Goal: Information Seeking & Learning: Learn about a topic

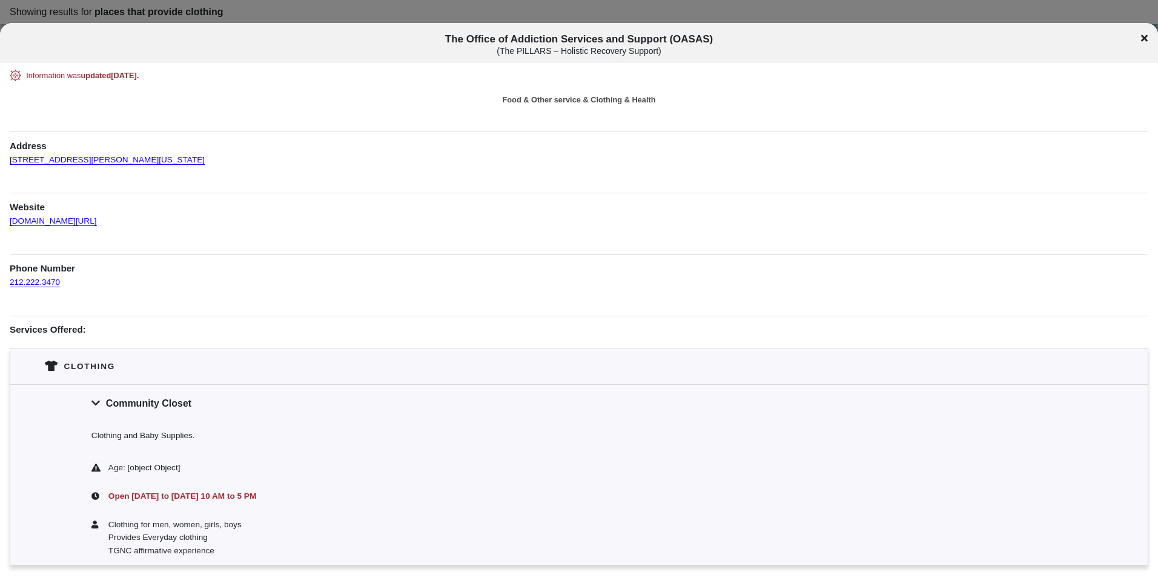
click at [1145, 38] on icon at bounding box center [1144, 38] width 7 height 7
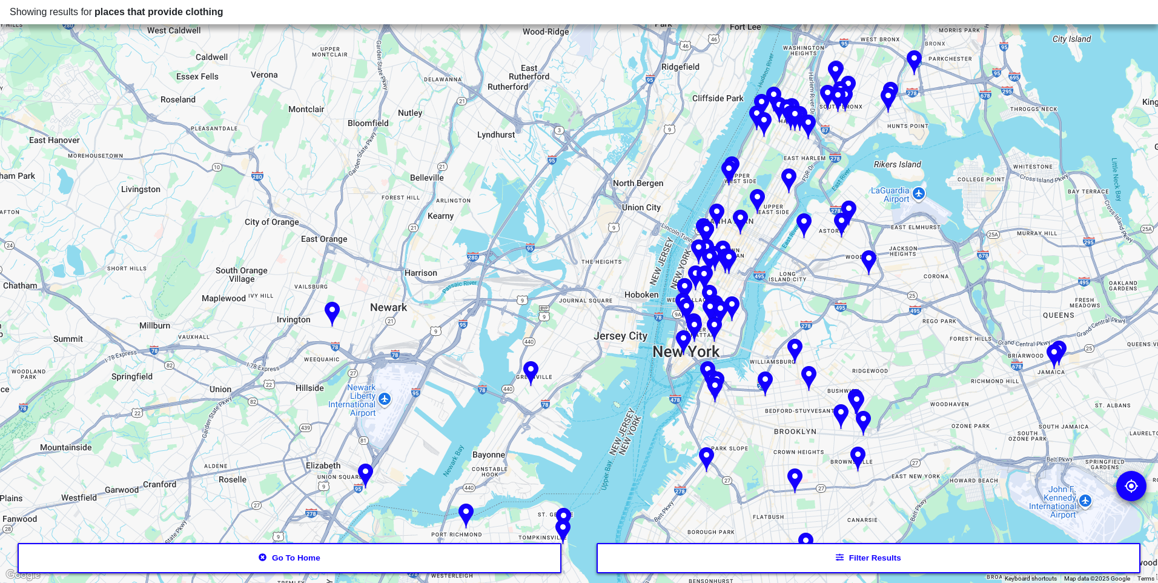
click at [306, 558] on button "Go to home" at bounding box center [290, 558] width 544 height 30
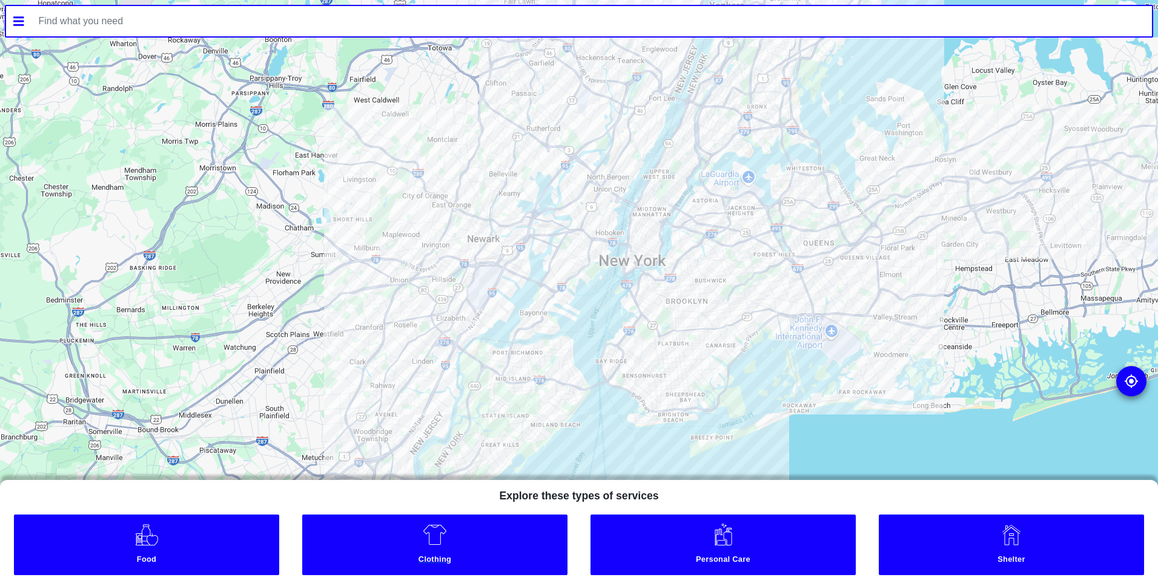
click at [432, 545] on img at bounding box center [435, 534] width 24 height 24
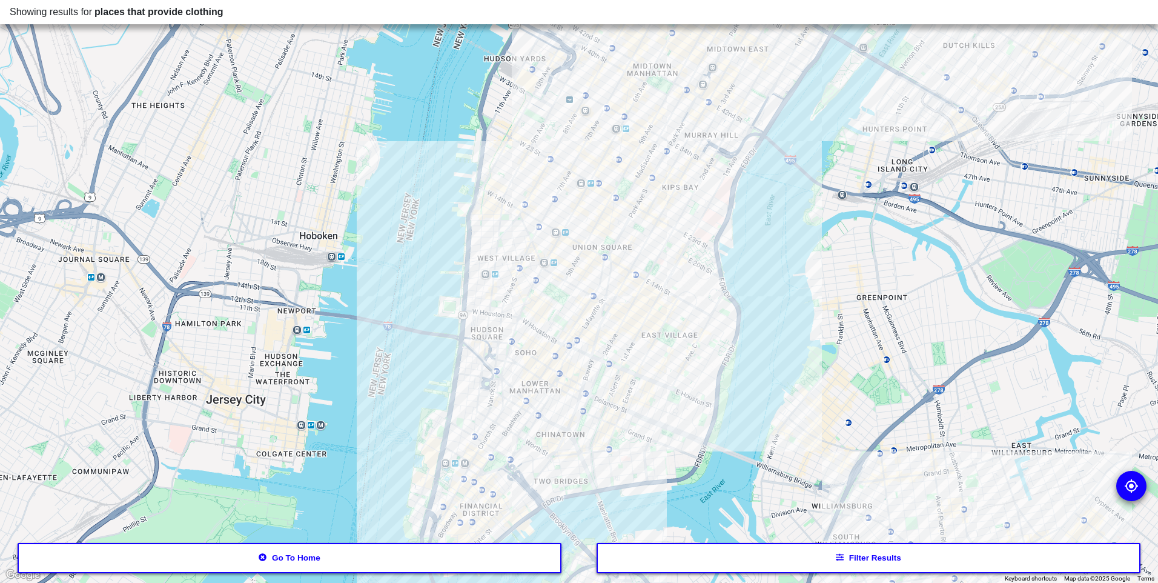
click at [610, 413] on div at bounding box center [579, 291] width 1158 height 583
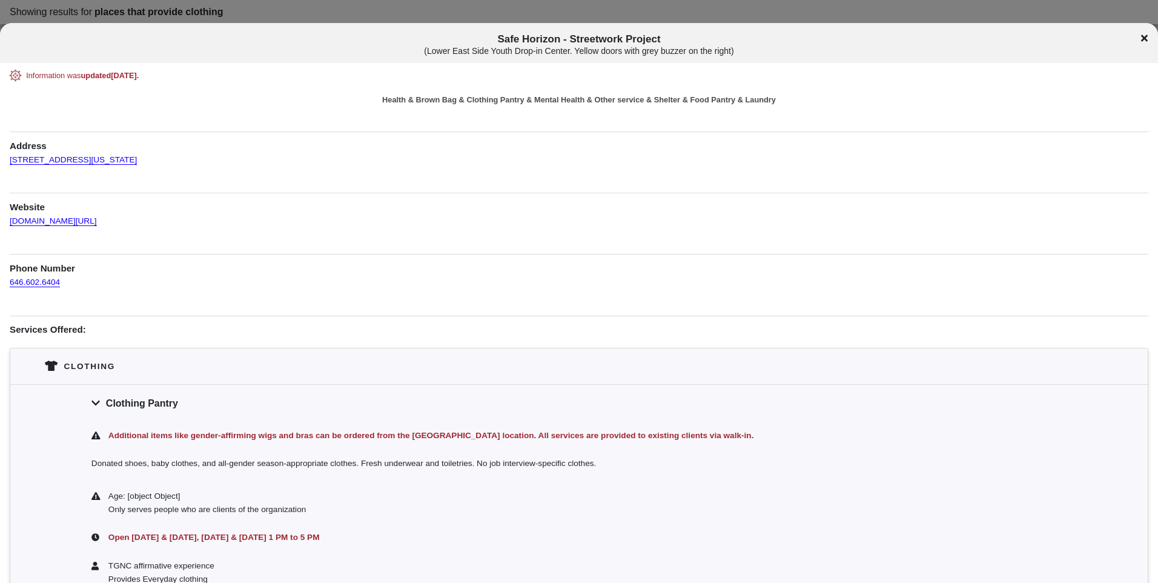
click at [1141, 39] on icon at bounding box center [1144, 38] width 7 height 10
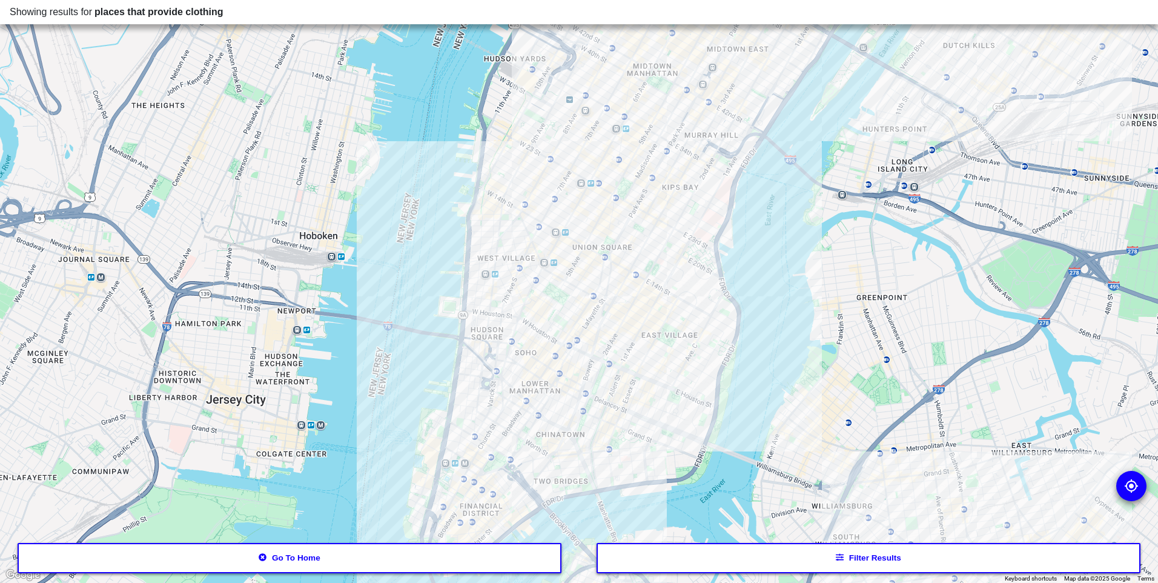
click at [865, 557] on button "Filter results" at bounding box center [868, 558] width 544 height 30
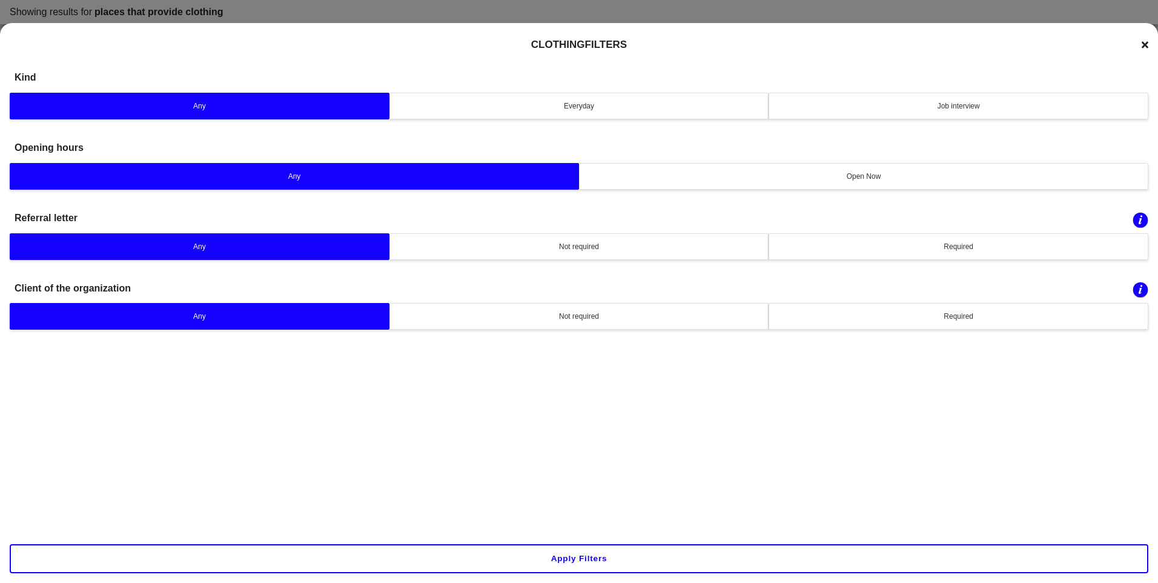
click at [592, 555] on button "Apply filters" at bounding box center [579, 558] width 1138 height 29
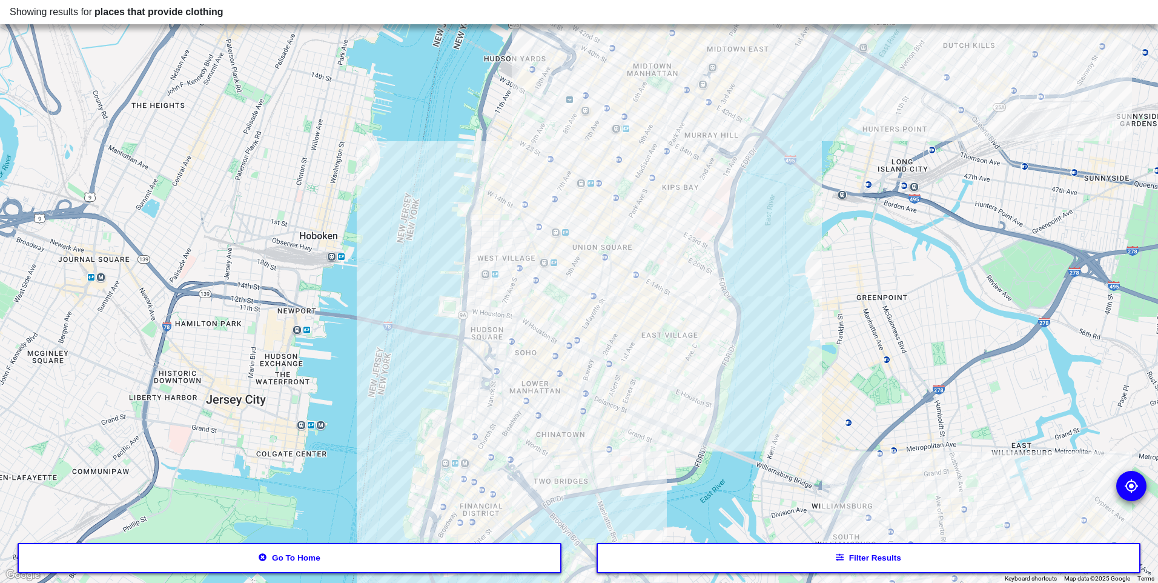
click at [614, 415] on div at bounding box center [579, 291] width 1158 height 583
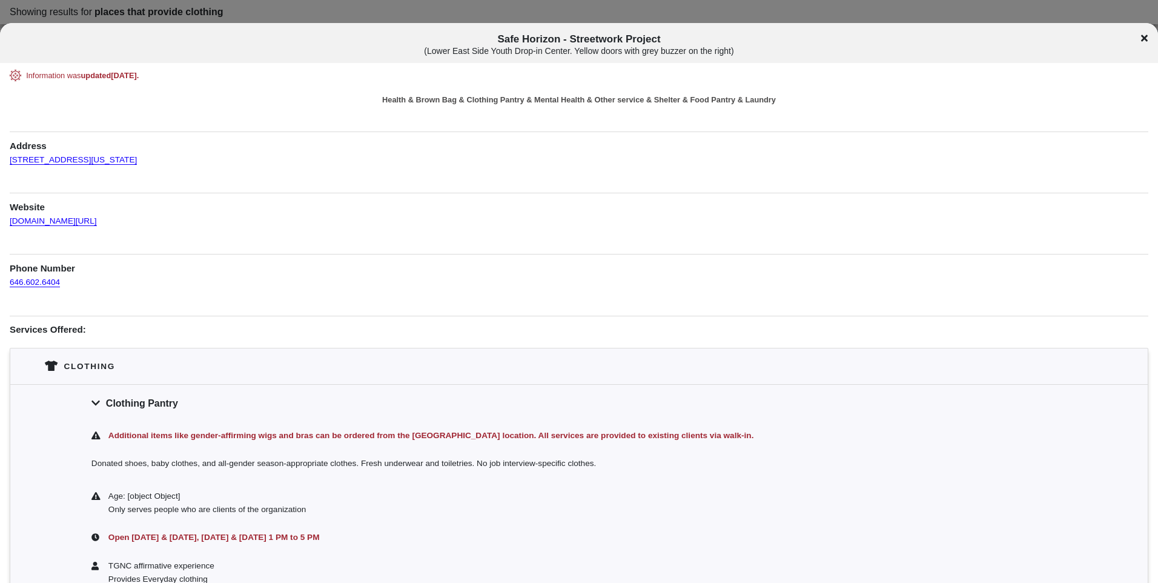
click at [1146, 36] on icon at bounding box center [1144, 38] width 7 height 7
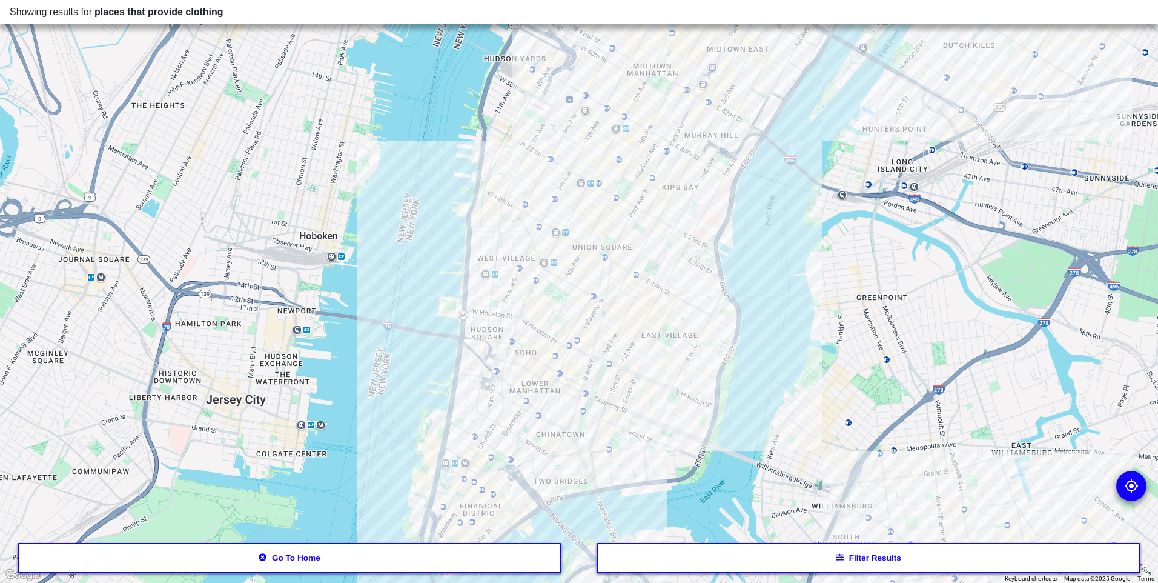
click at [483, 465] on div at bounding box center [579, 291] width 1158 height 583
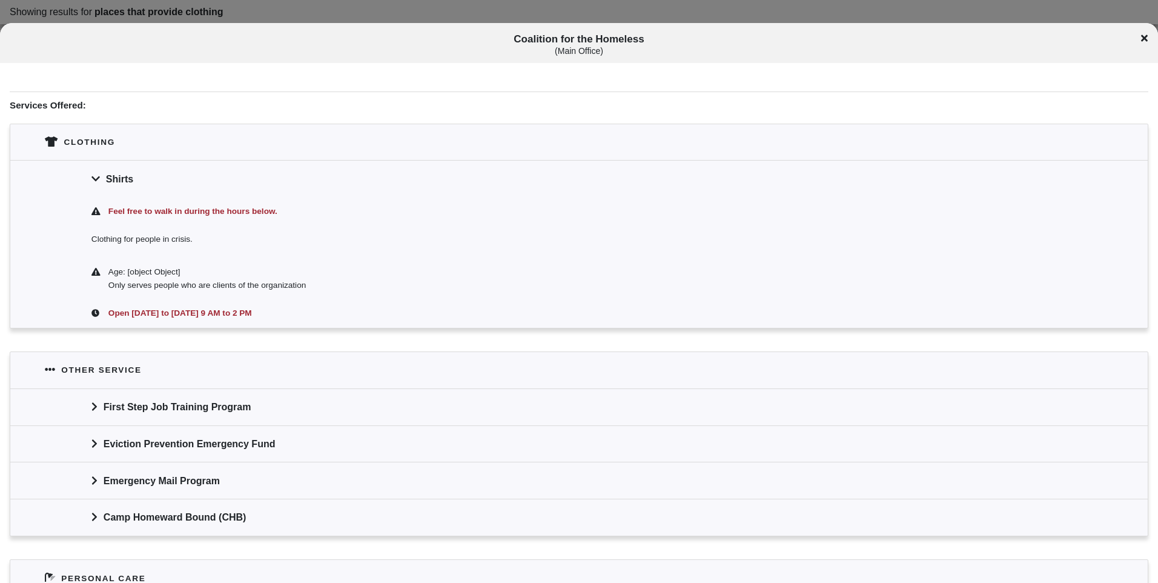
scroll to position [189, 0]
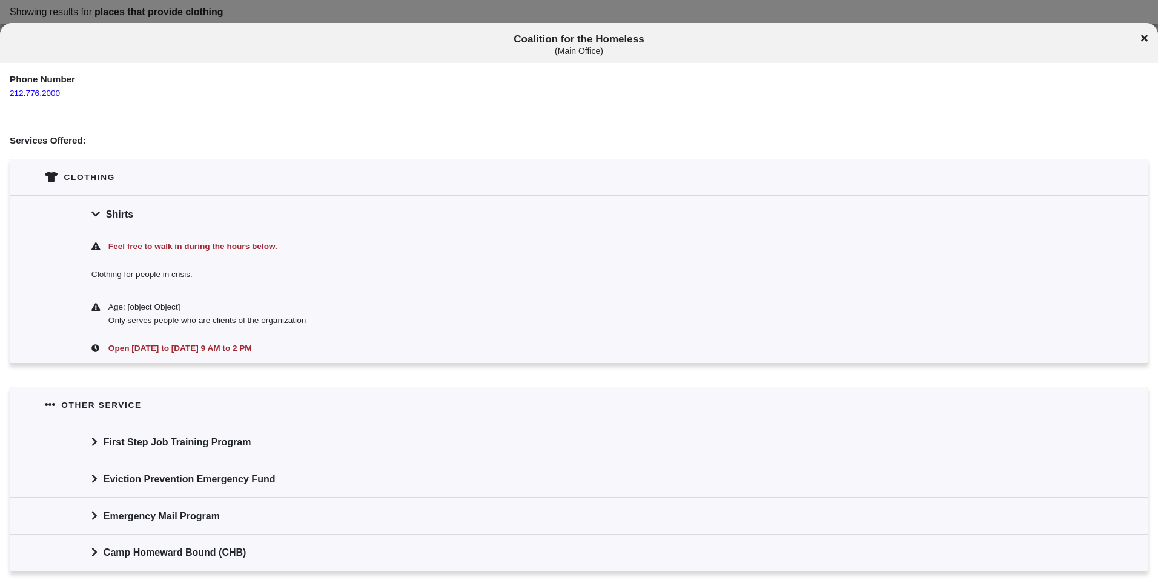
click at [1143, 36] on icon at bounding box center [1144, 38] width 7 height 7
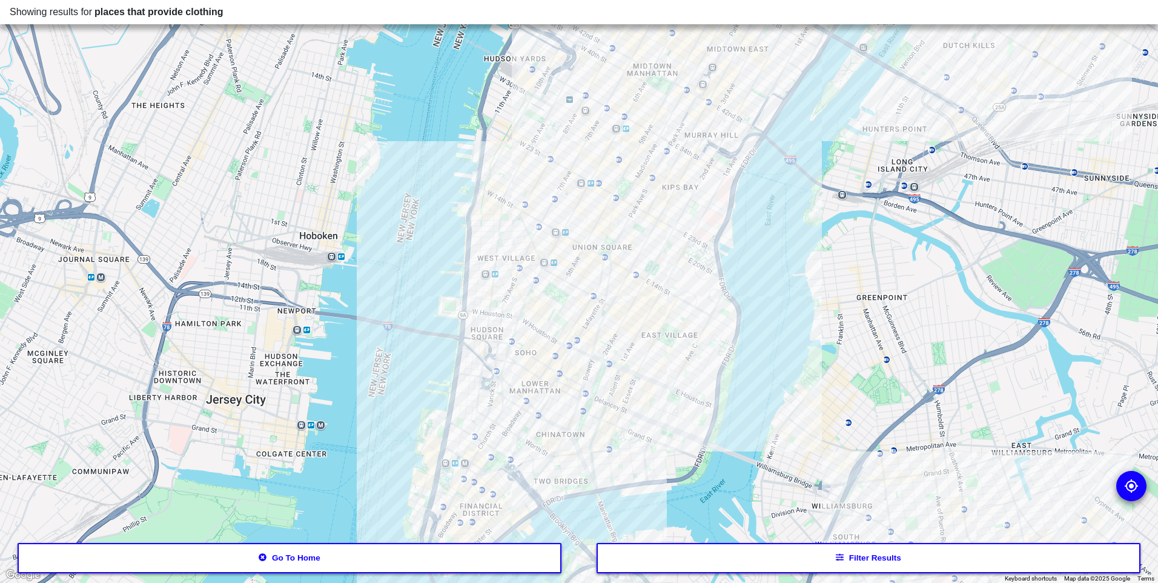
click at [529, 412] on div at bounding box center [579, 291] width 1158 height 583
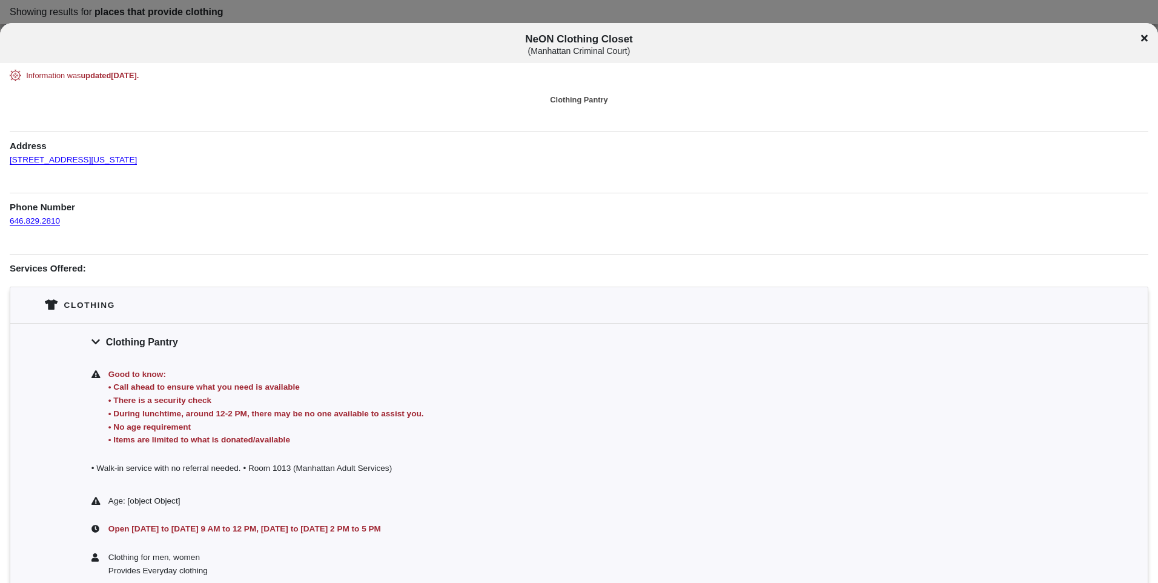
click at [1142, 36] on icon at bounding box center [1144, 38] width 7 height 7
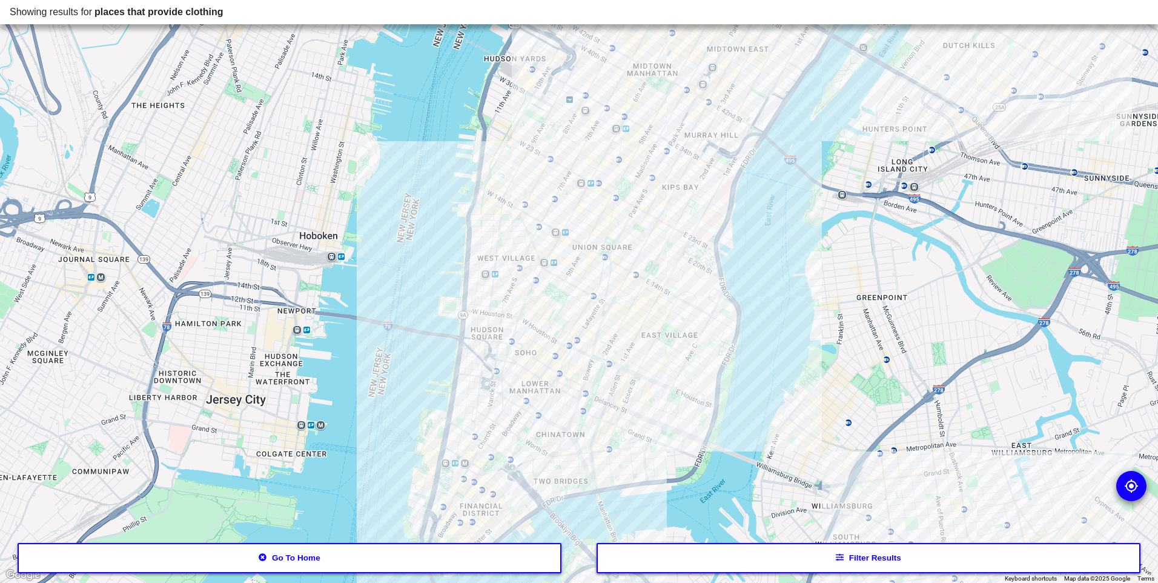
click at [638, 349] on div at bounding box center [579, 291] width 1158 height 583
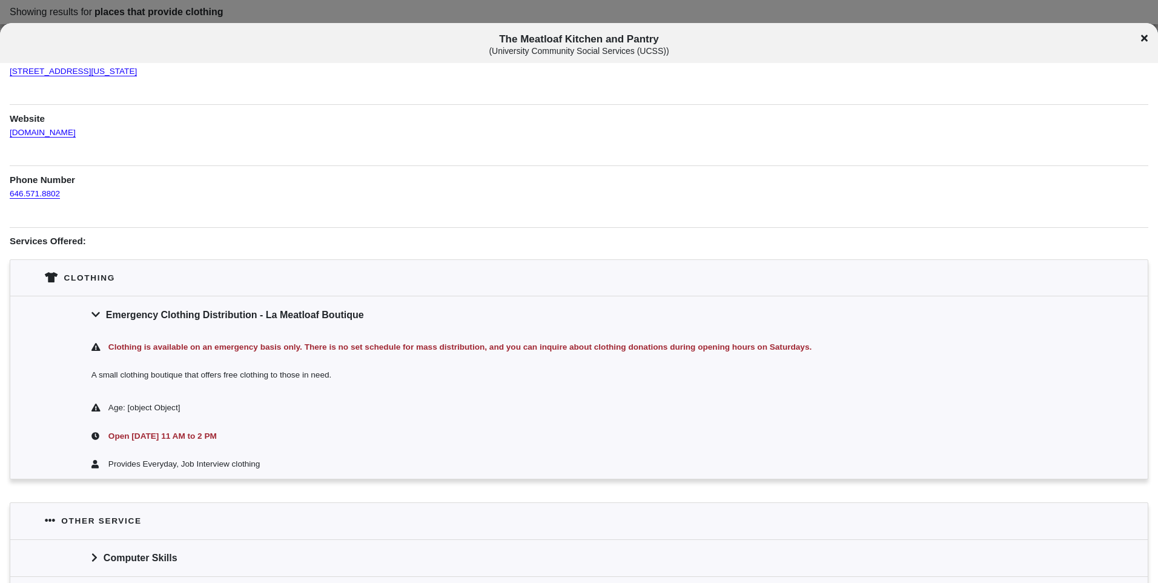
scroll to position [61, 0]
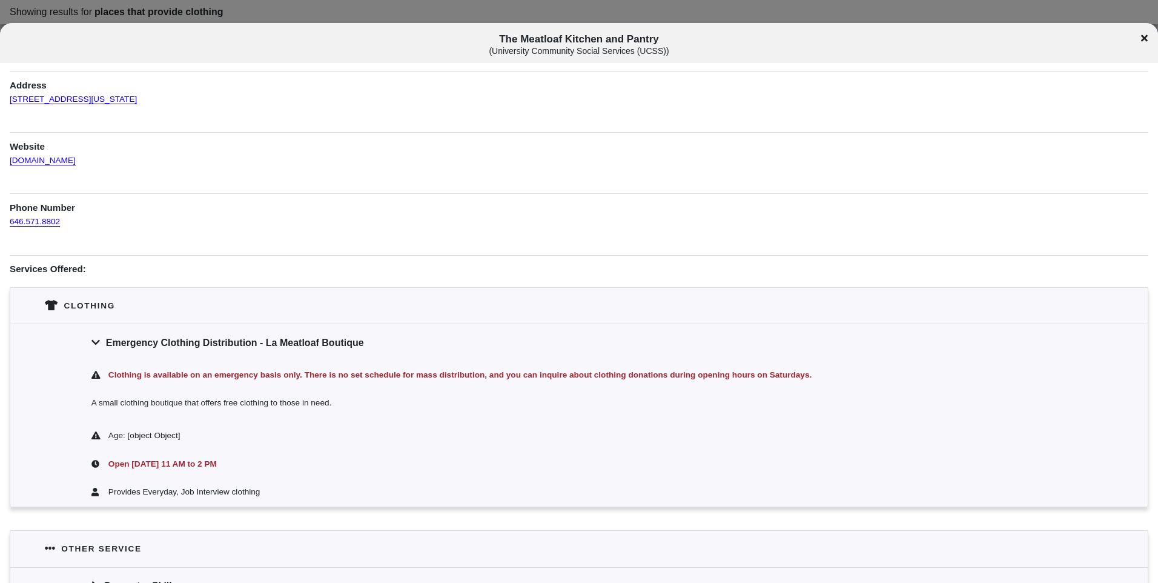
click at [1145, 38] on icon at bounding box center [1144, 38] width 7 height 7
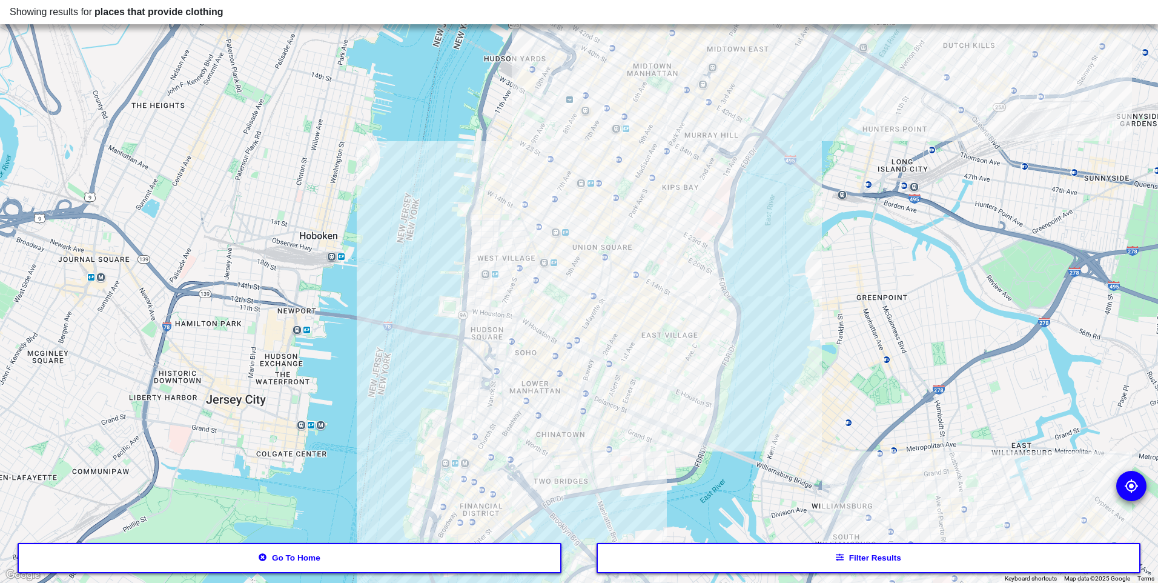
click at [613, 412] on div at bounding box center [579, 291] width 1158 height 583
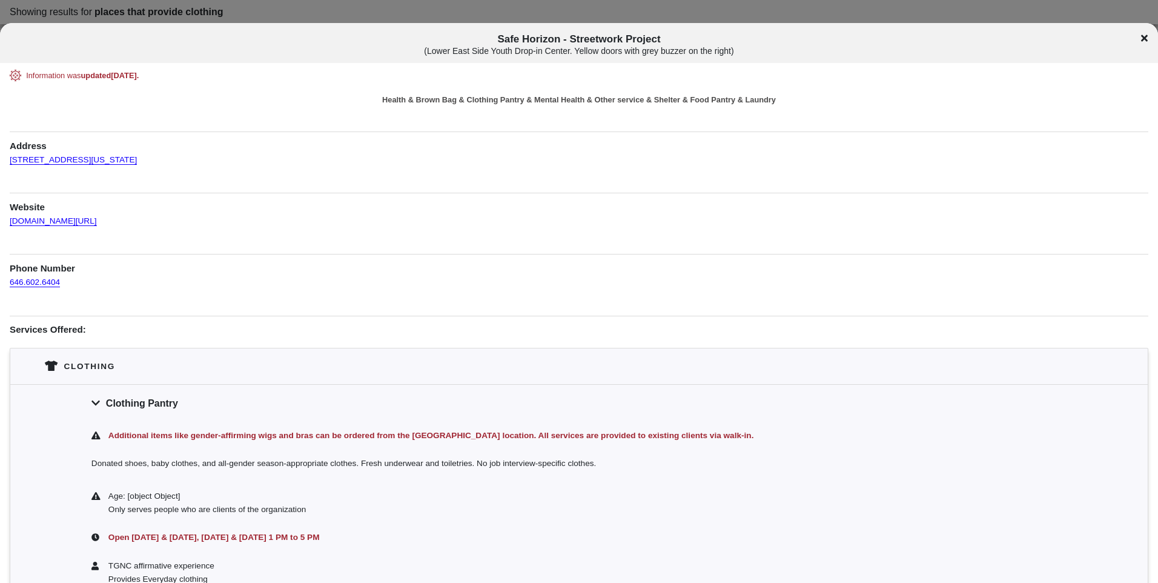
click at [1147, 40] on icon at bounding box center [1144, 38] width 7 height 7
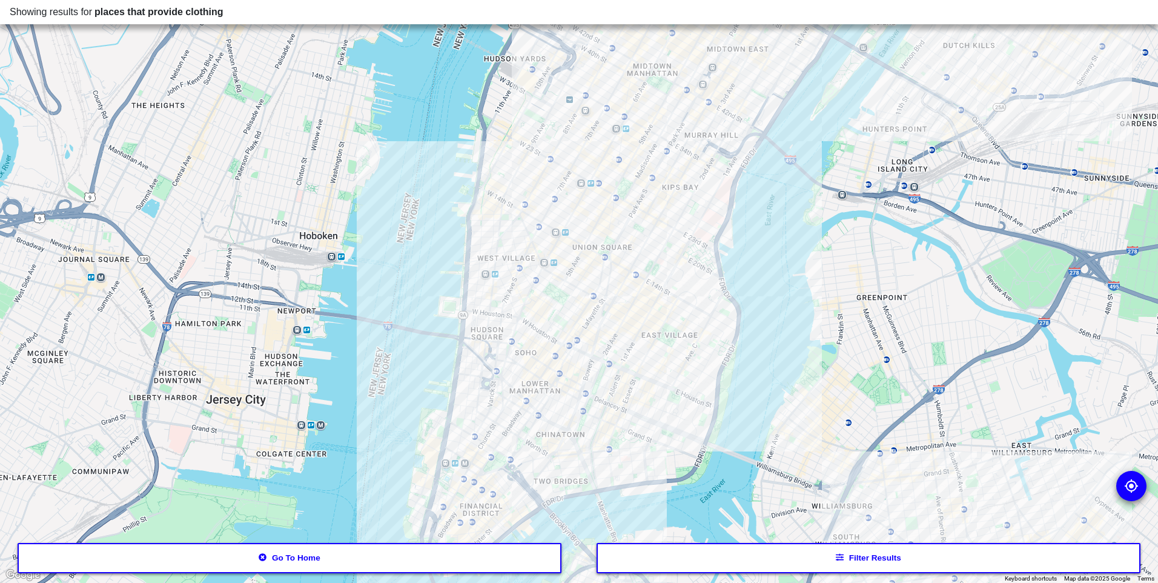
click at [685, 334] on div at bounding box center [579, 291] width 1158 height 583
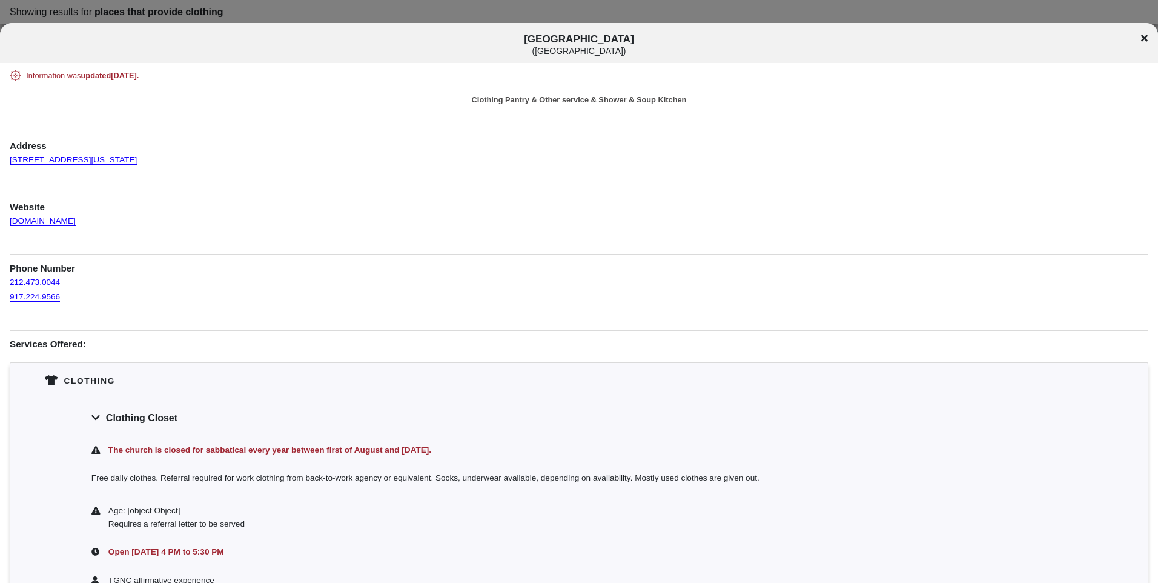
click at [1142, 36] on icon at bounding box center [1144, 38] width 7 height 7
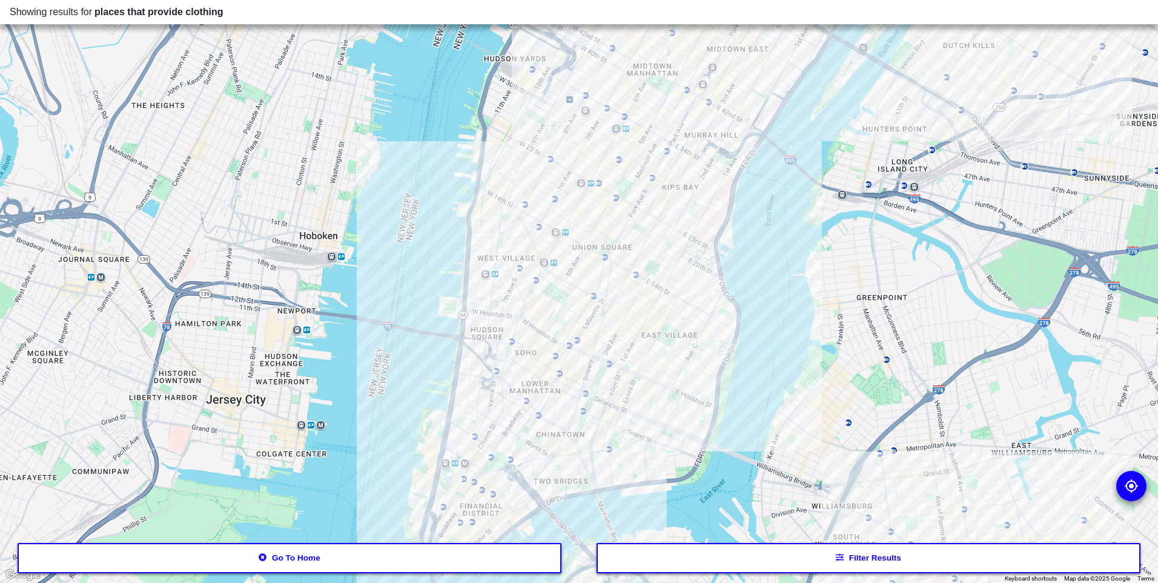
click at [532, 413] on div at bounding box center [579, 291] width 1158 height 583
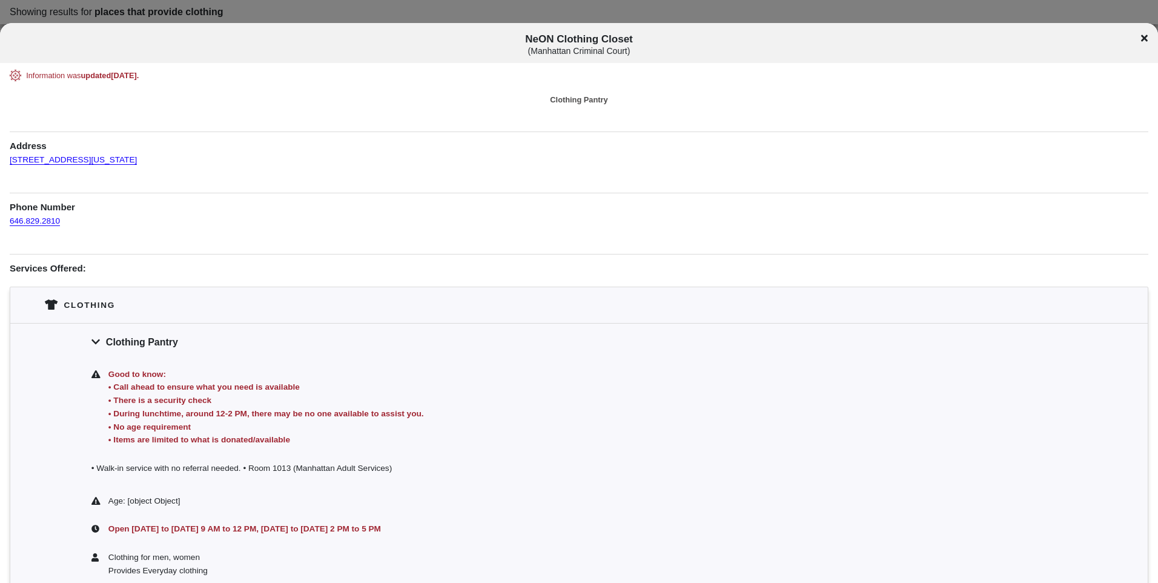
click at [1143, 36] on icon at bounding box center [1144, 38] width 7 height 10
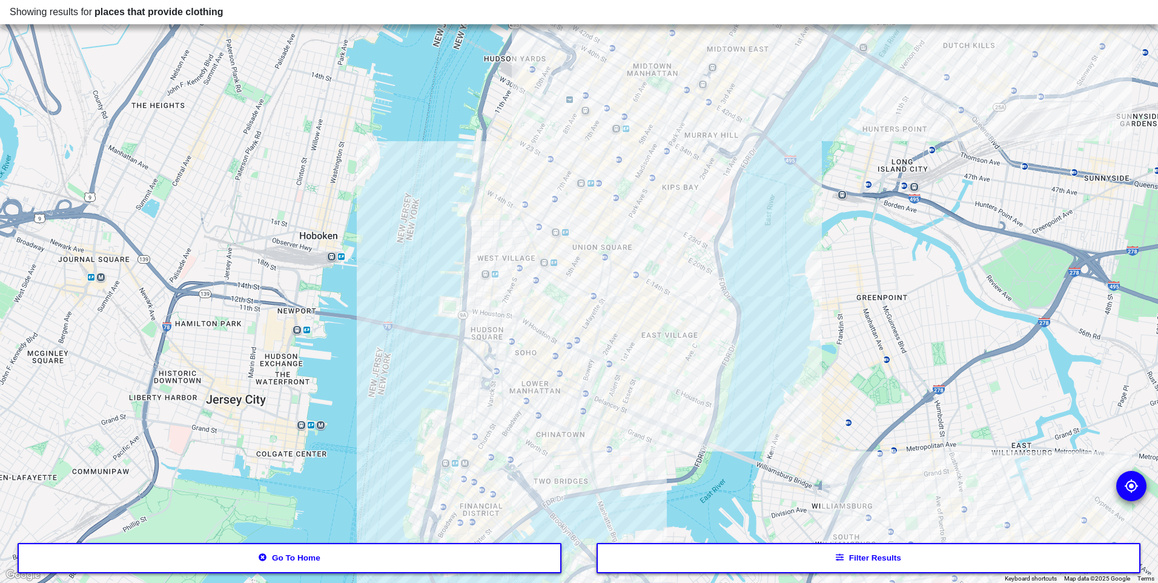
click at [487, 472] on div at bounding box center [579, 291] width 1158 height 583
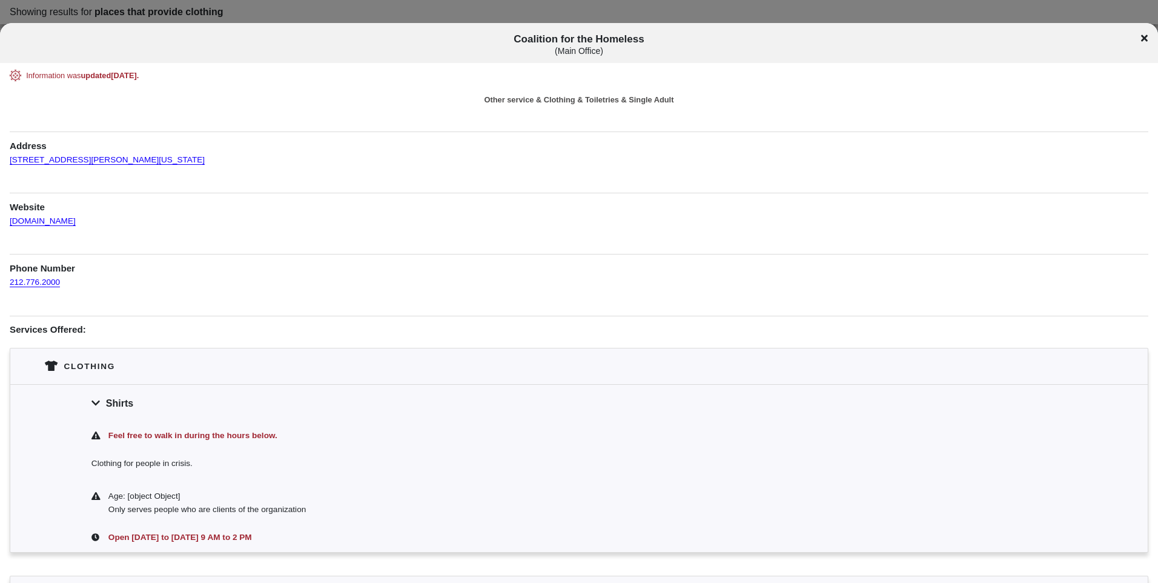
click at [1143, 39] on icon at bounding box center [1144, 38] width 7 height 7
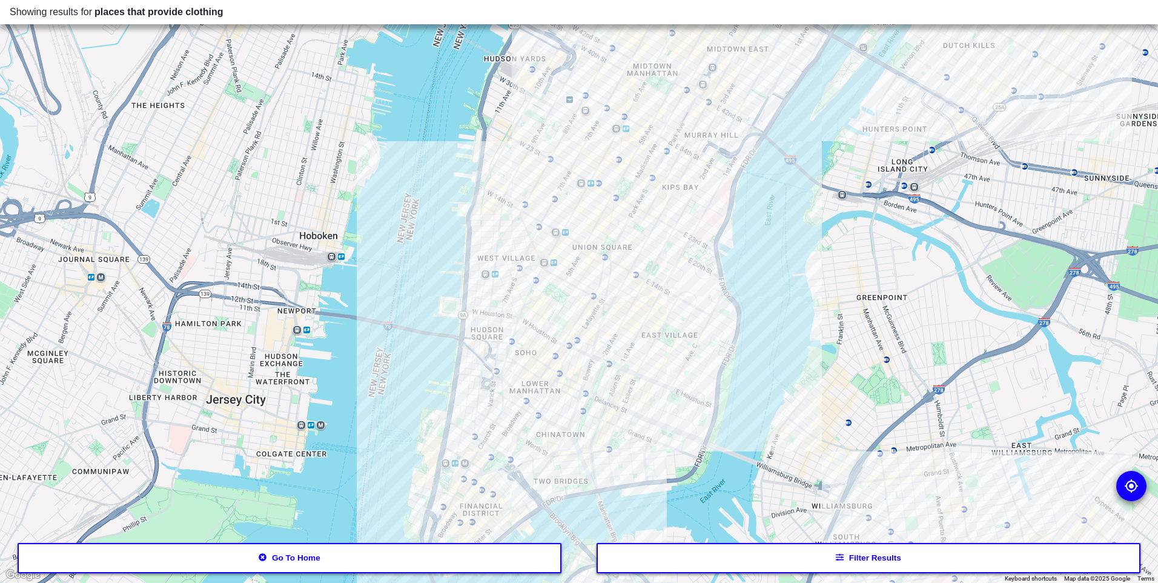
click at [533, 412] on div at bounding box center [579, 291] width 1158 height 583
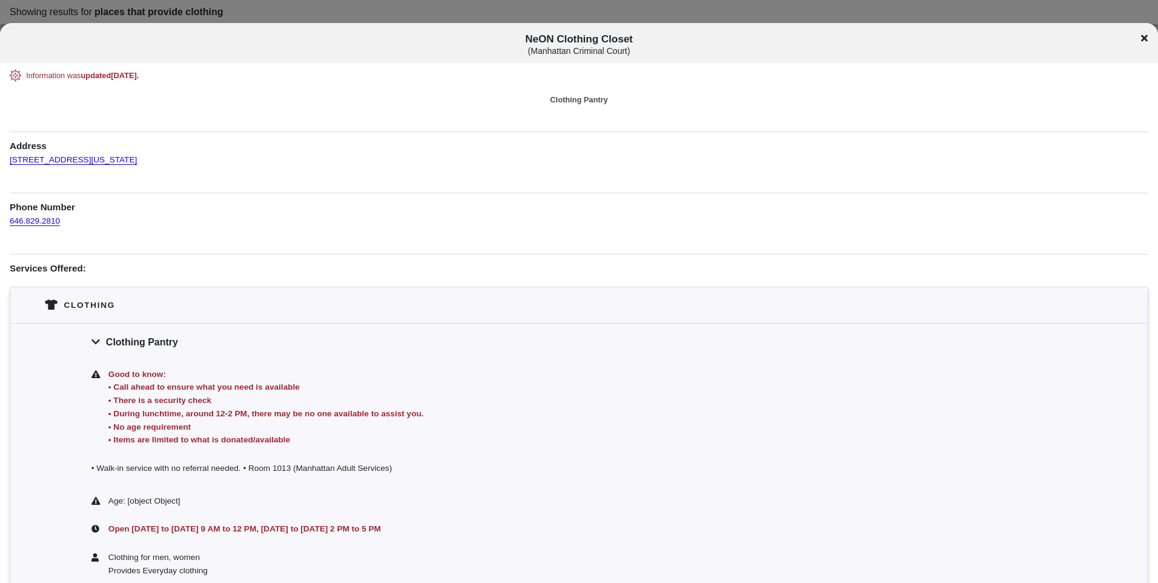
click at [1141, 37] on icon at bounding box center [1144, 38] width 7 height 7
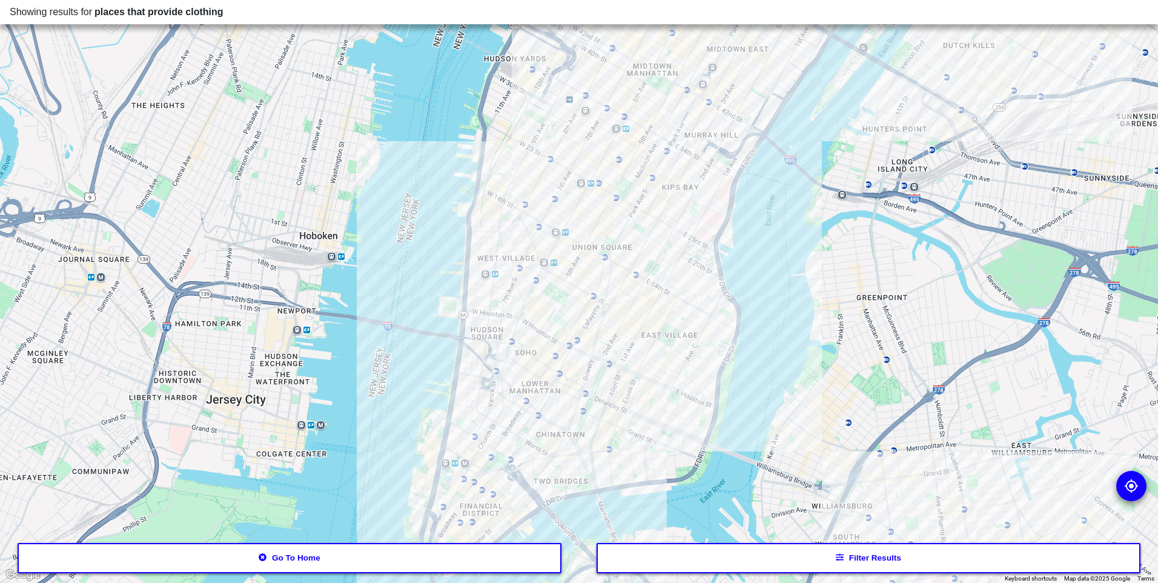
click at [530, 399] on div at bounding box center [579, 291] width 1158 height 583
click at [526, 401] on div at bounding box center [579, 291] width 1158 height 583
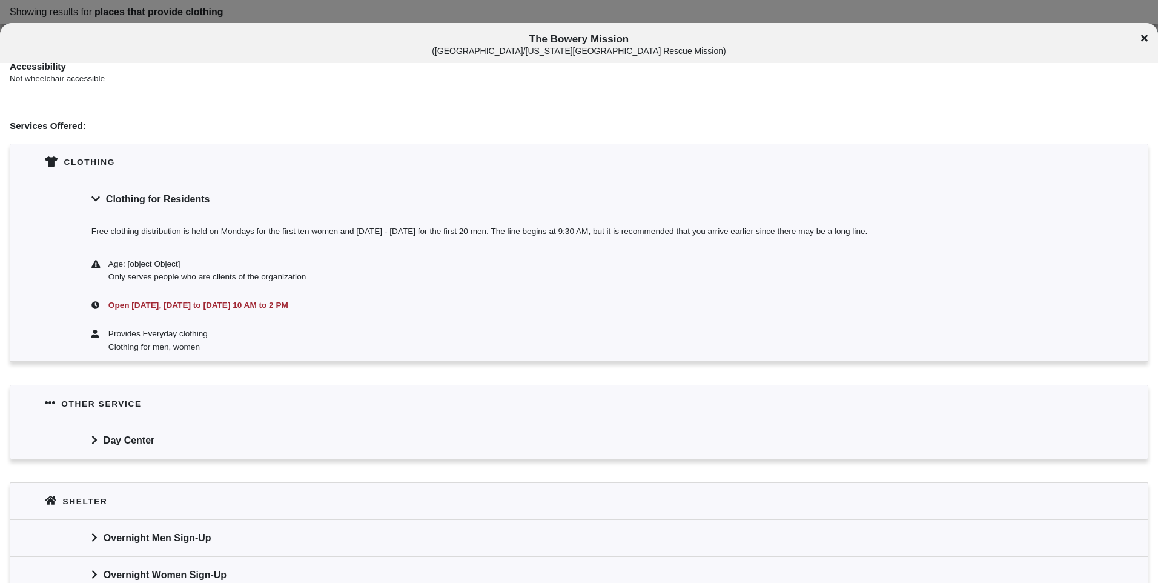
scroll to position [429, 0]
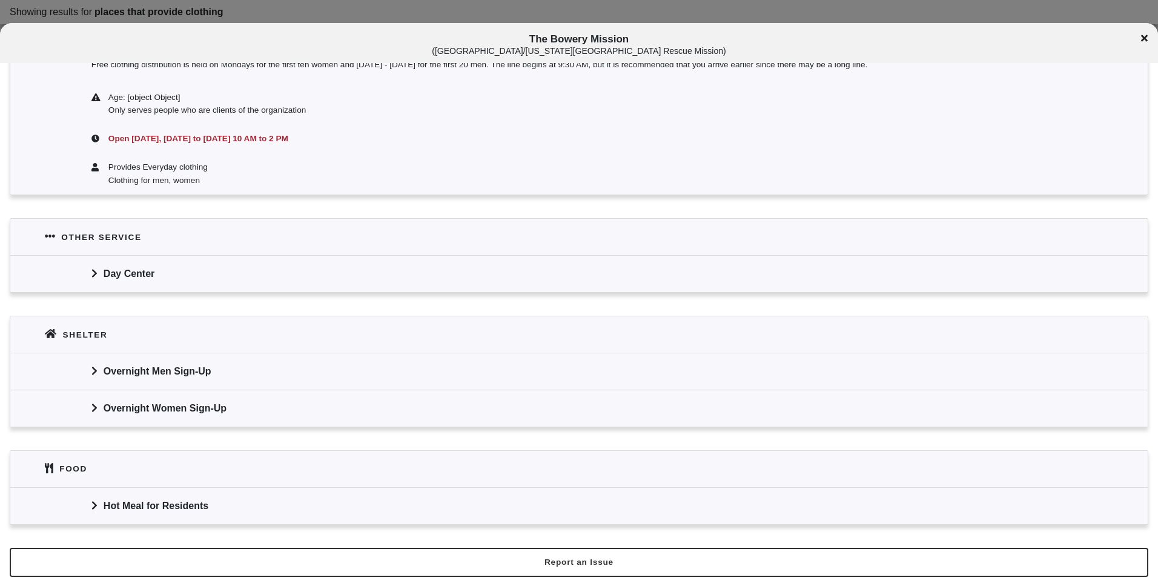
click at [1144, 36] on icon at bounding box center [1144, 38] width 7 height 10
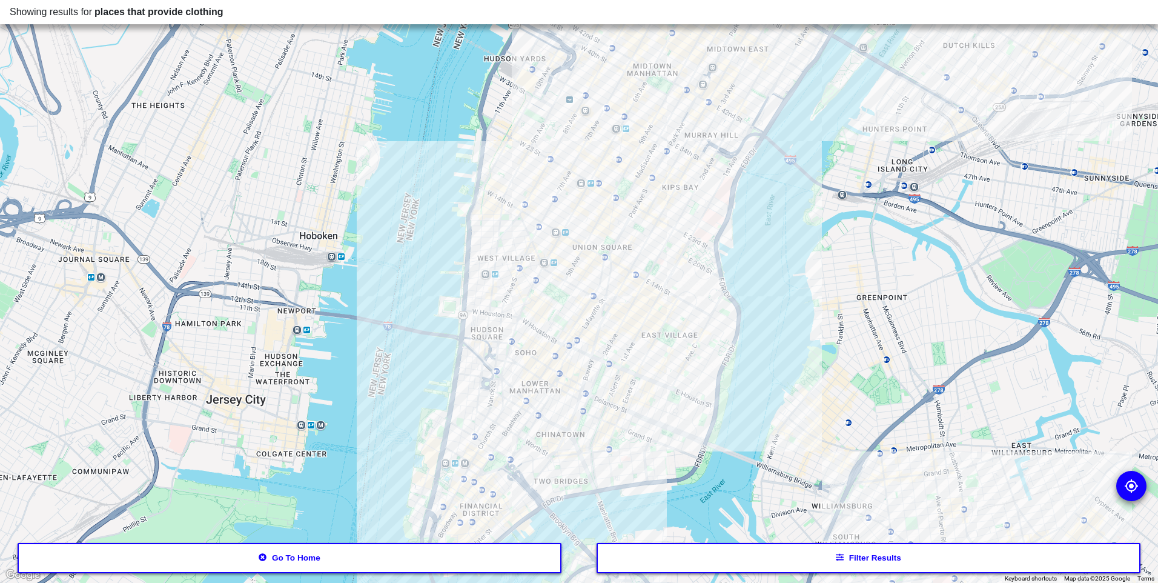
click at [500, 346] on div at bounding box center [579, 291] width 1158 height 583
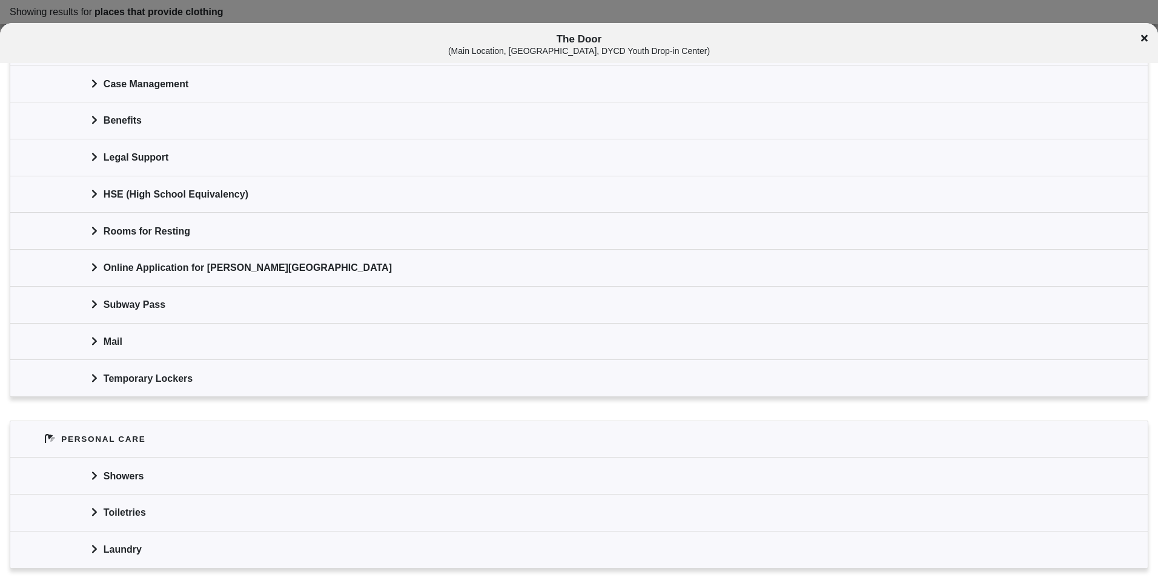
scroll to position [666, 0]
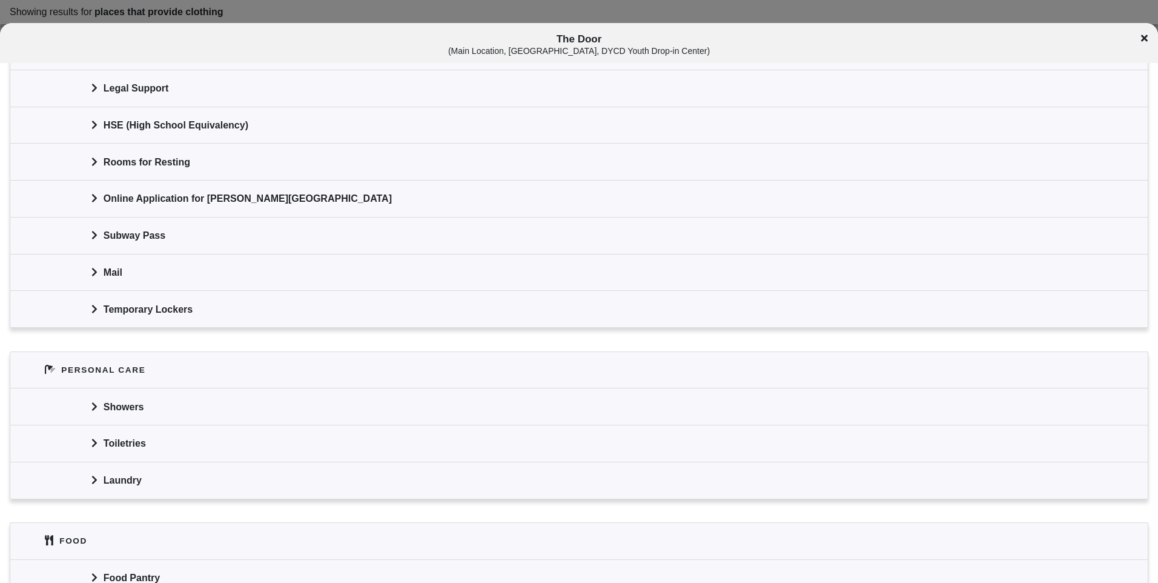
click at [92, 402] on icon at bounding box center [94, 406] width 6 height 10
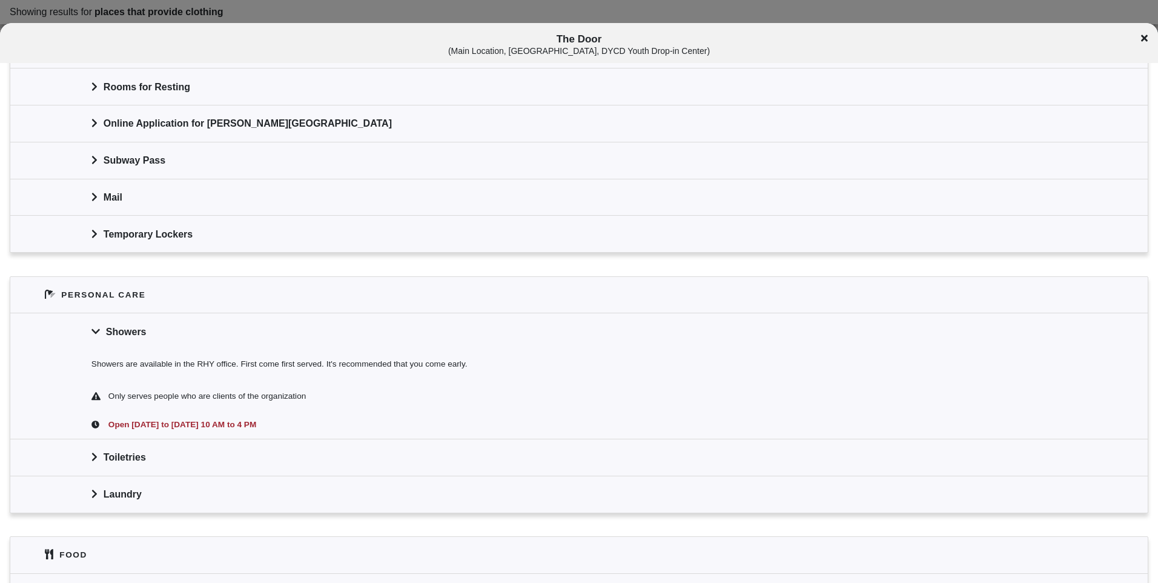
scroll to position [848, 0]
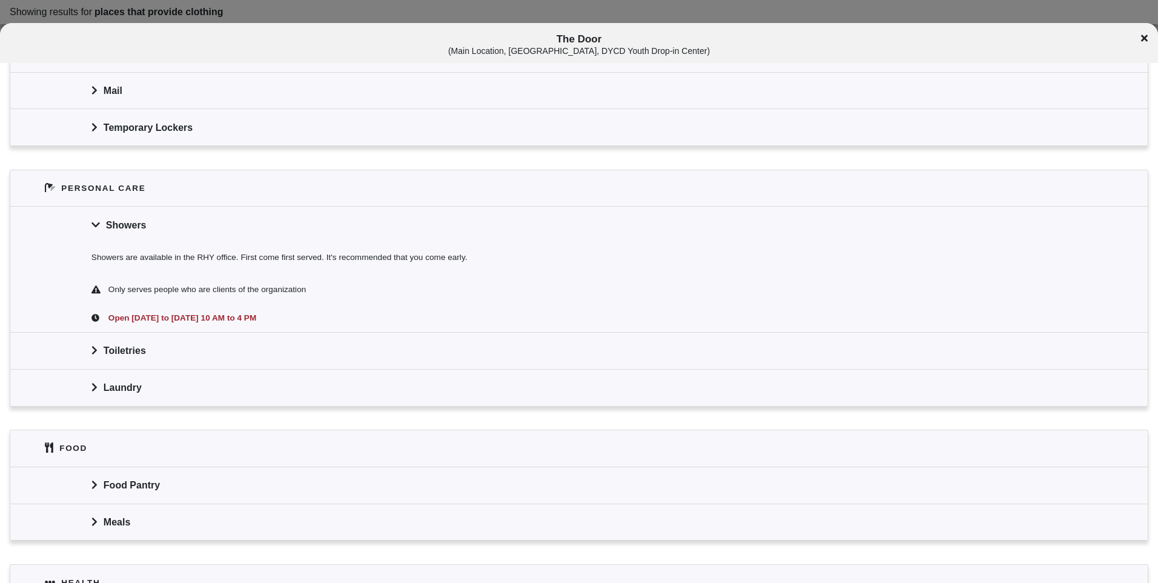
click at [94, 382] on icon at bounding box center [94, 387] width 6 height 10
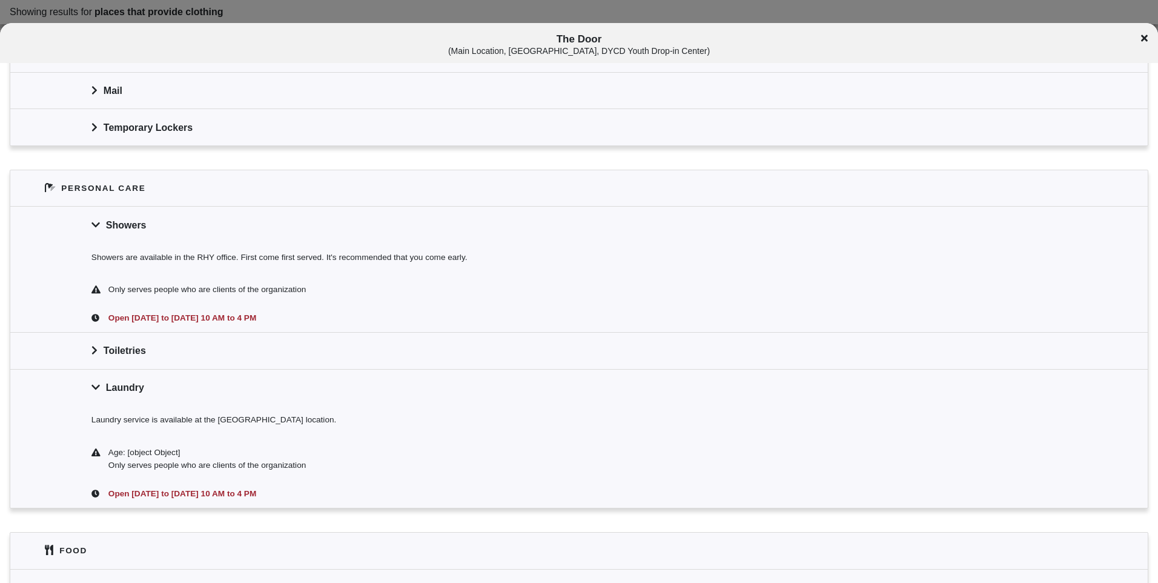
click at [1141, 39] on icon at bounding box center [1144, 38] width 7 height 10
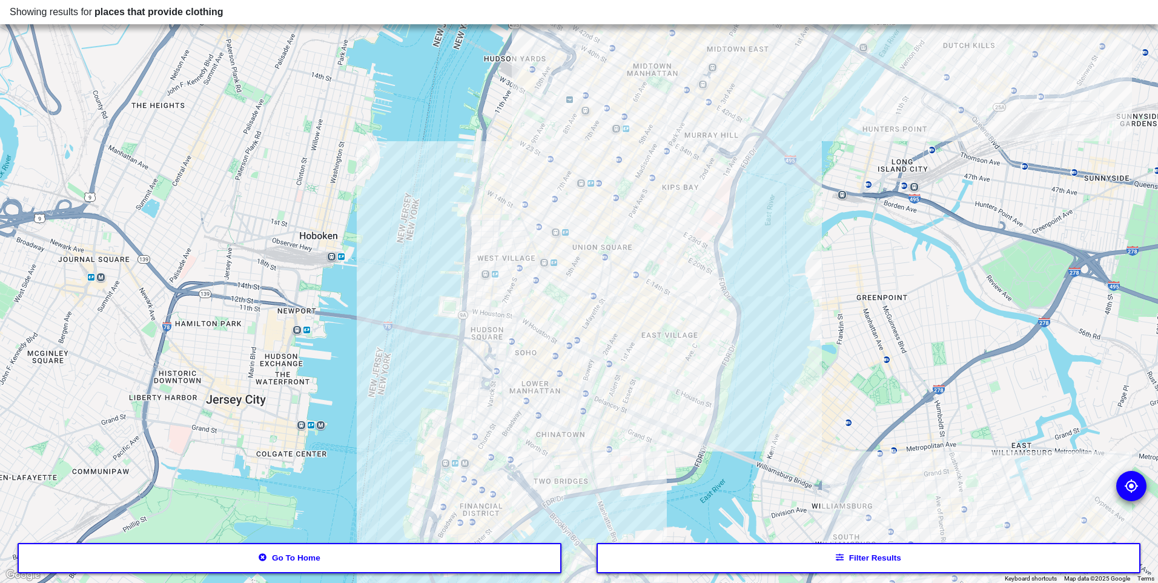
click at [494, 261] on div at bounding box center [579, 291] width 1158 height 583
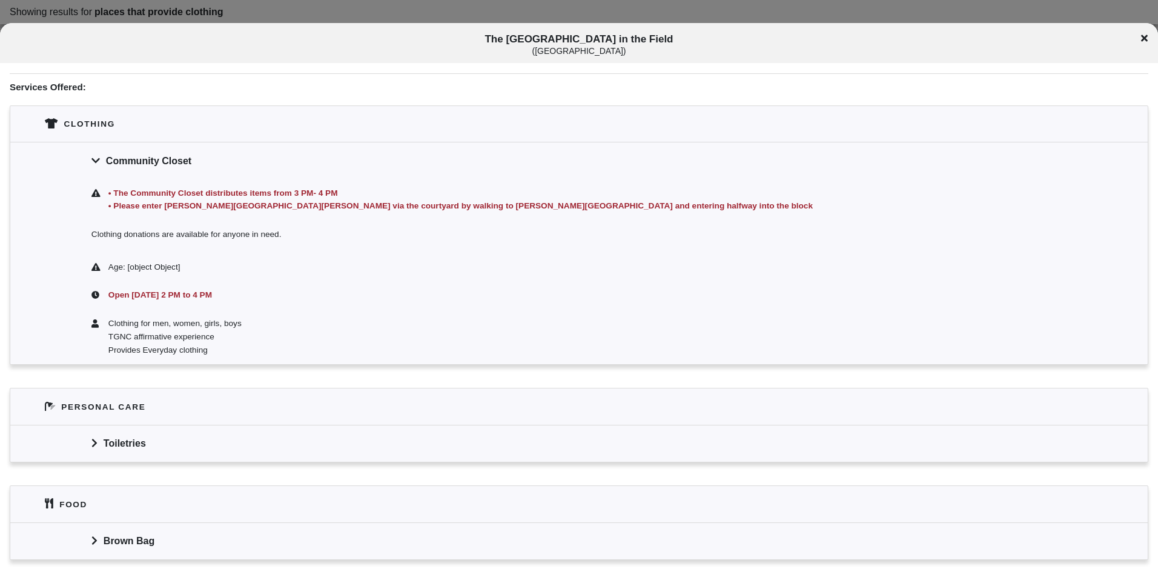
scroll to position [277, 0]
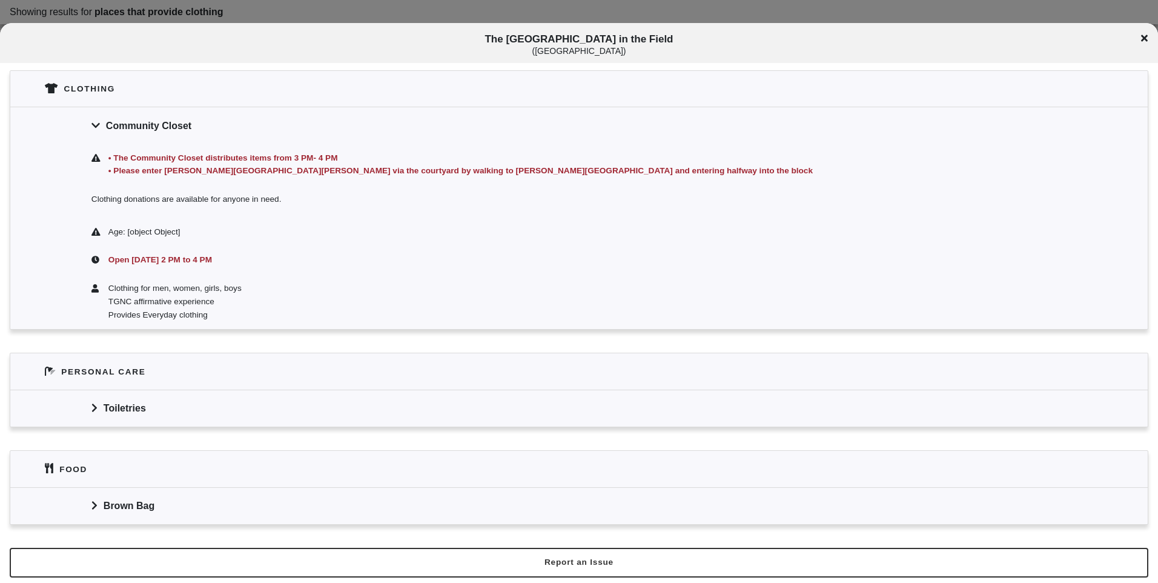
click at [94, 405] on icon at bounding box center [94, 408] width 6 height 10
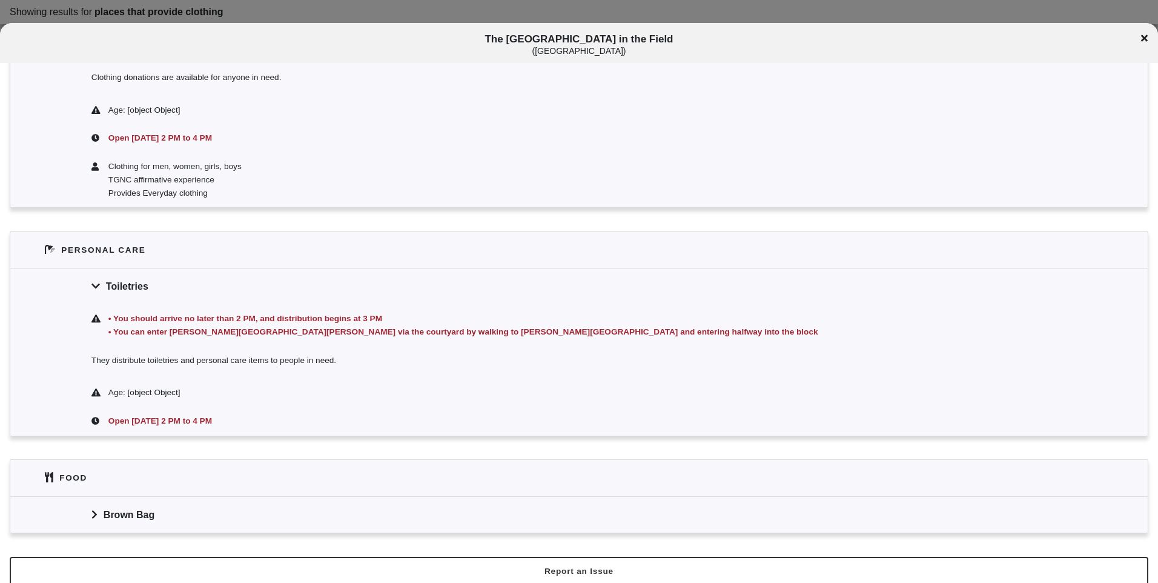
scroll to position [408, 0]
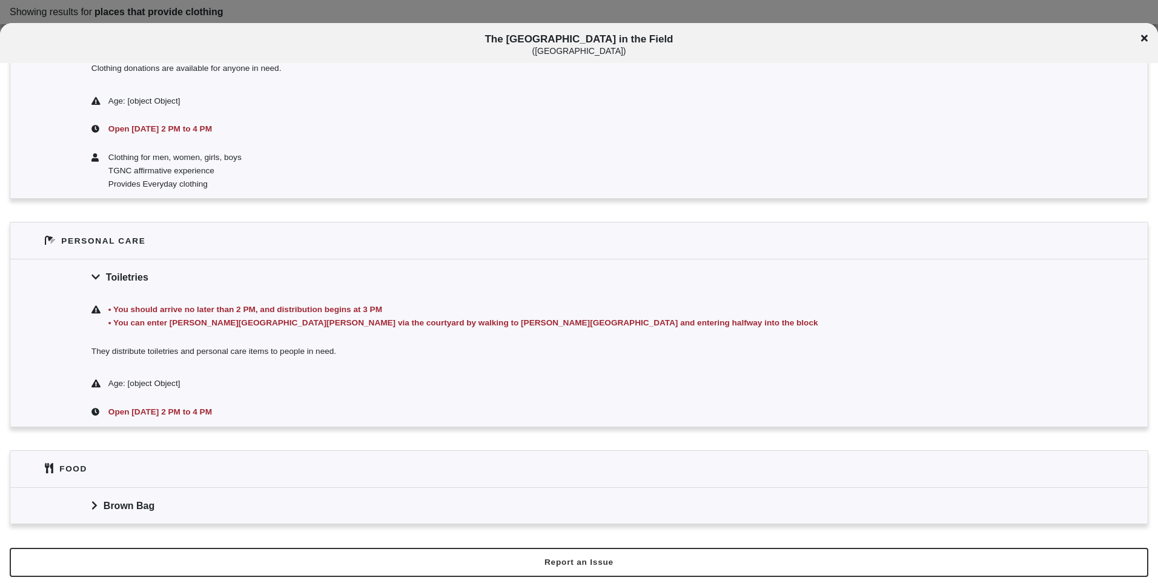
click at [91, 501] on icon at bounding box center [94, 505] width 6 height 10
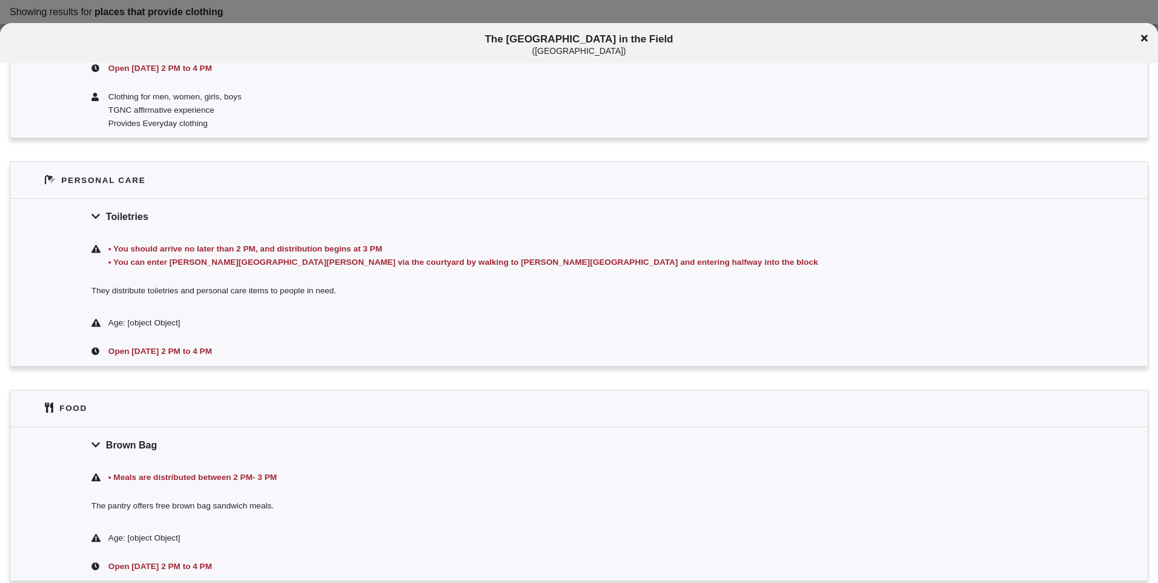
scroll to position [538, 0]
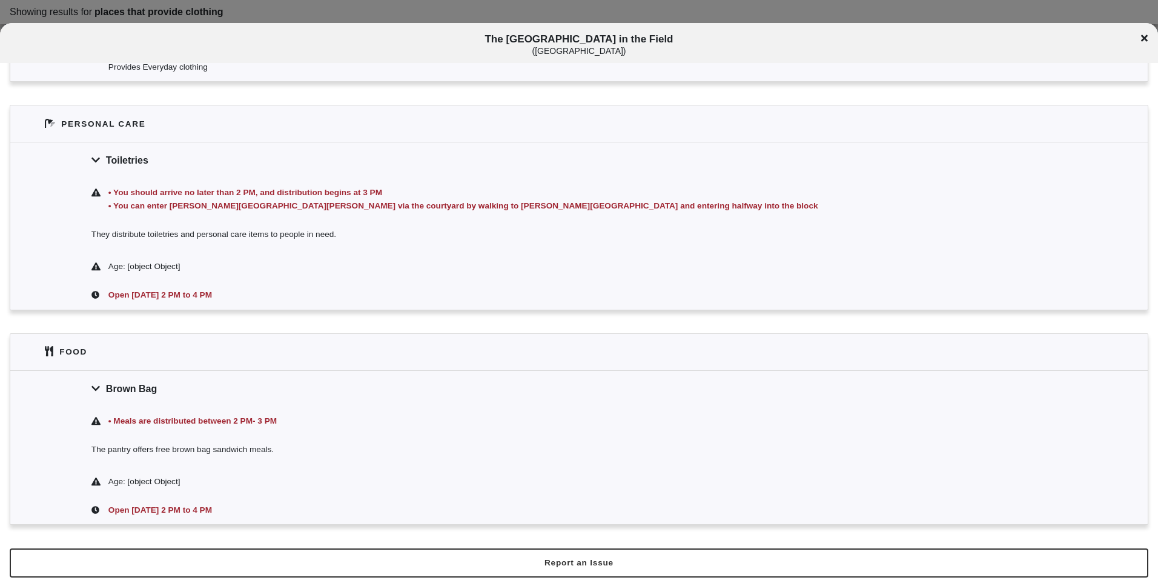
click at [95, 383] on icon at bounding box center [95, 388] width 8 height 10
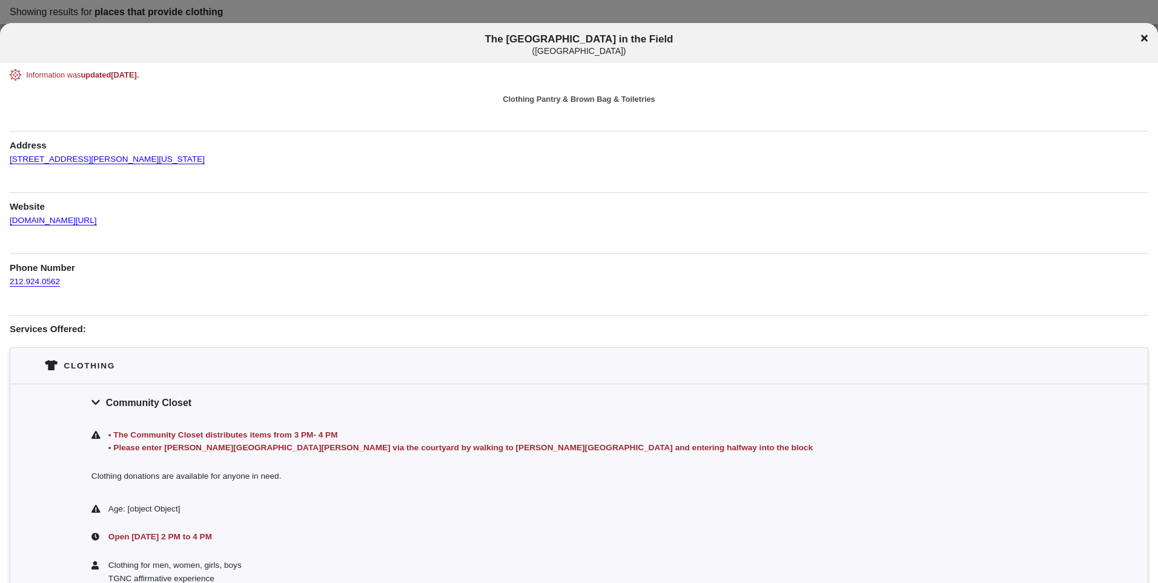
scroll to position [0, 0]
click at [1147, 40] on icon at bounding box center [1144, 38] width 7 height 7
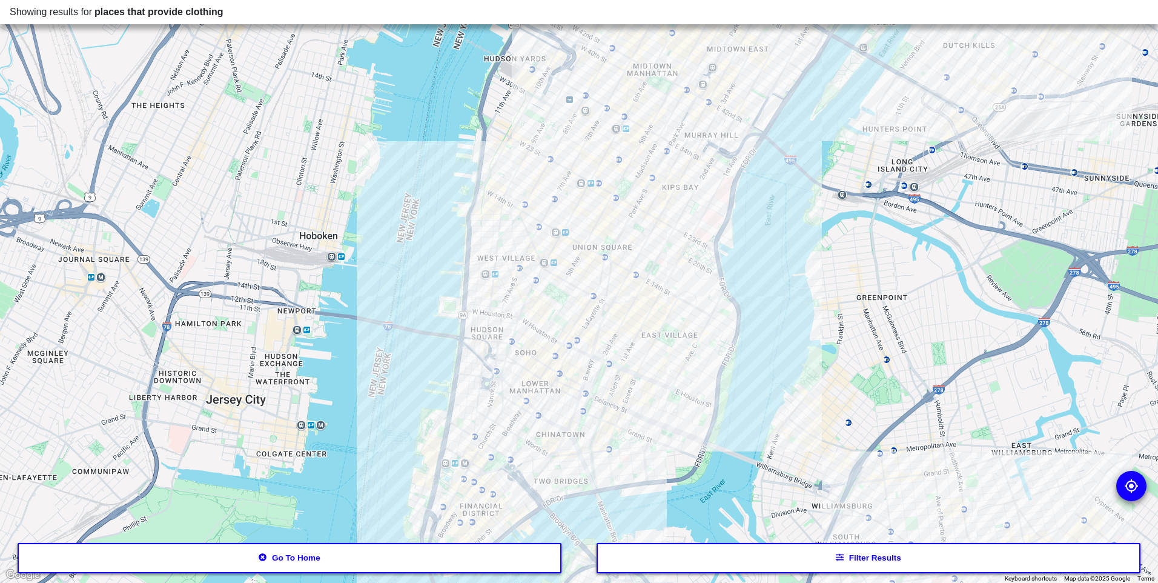
click at [592, 292] on div at bounding box center [579, 291] width 1158 height 583
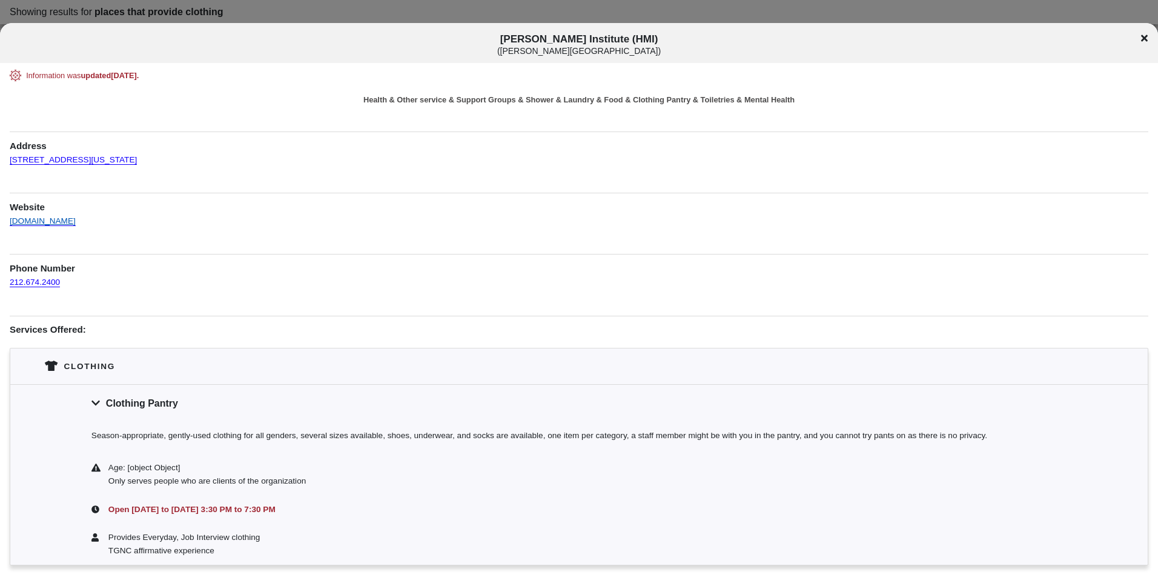
click at [18, 217] on link "[DOMAIN_NAME]" at bounding box center [43, 215] width 66 height 21
click at [1143, 36] on icon at bounding box center [1144, 38] width 7 height 7
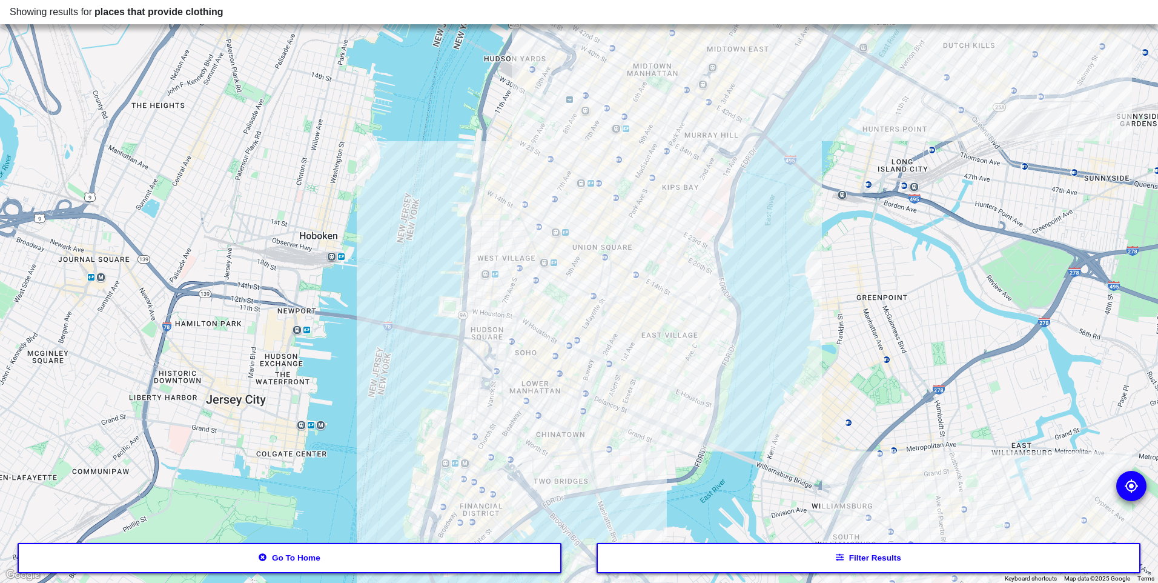
click at [596, 345] on div at bounding box center [579, 291] width 1158 height 583
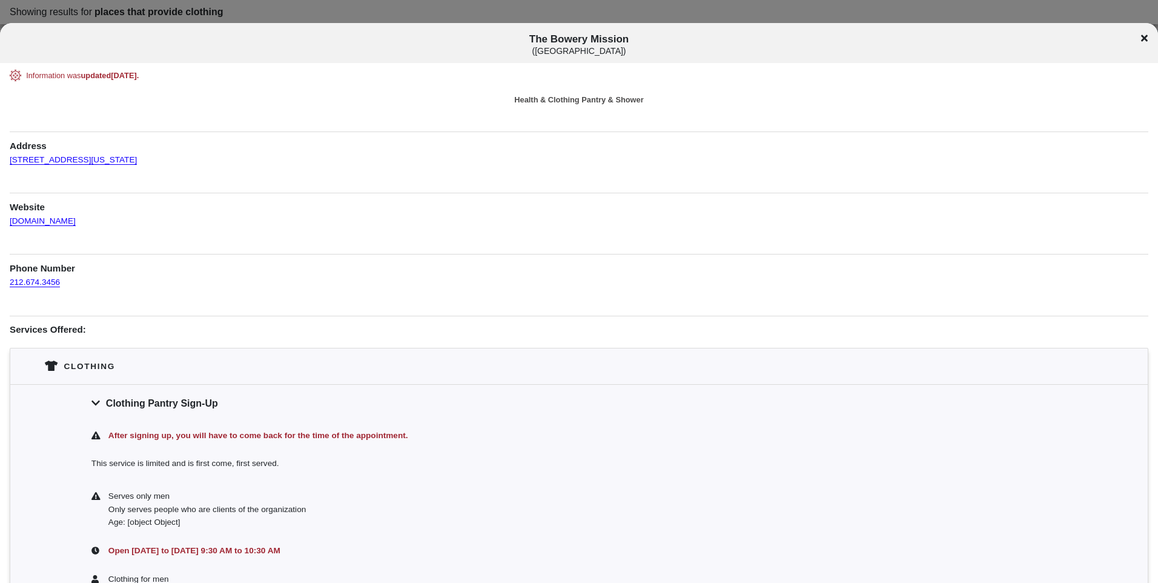
click at [1141, 39] on icon at bounding box center [1144, 38] width 7 height 10
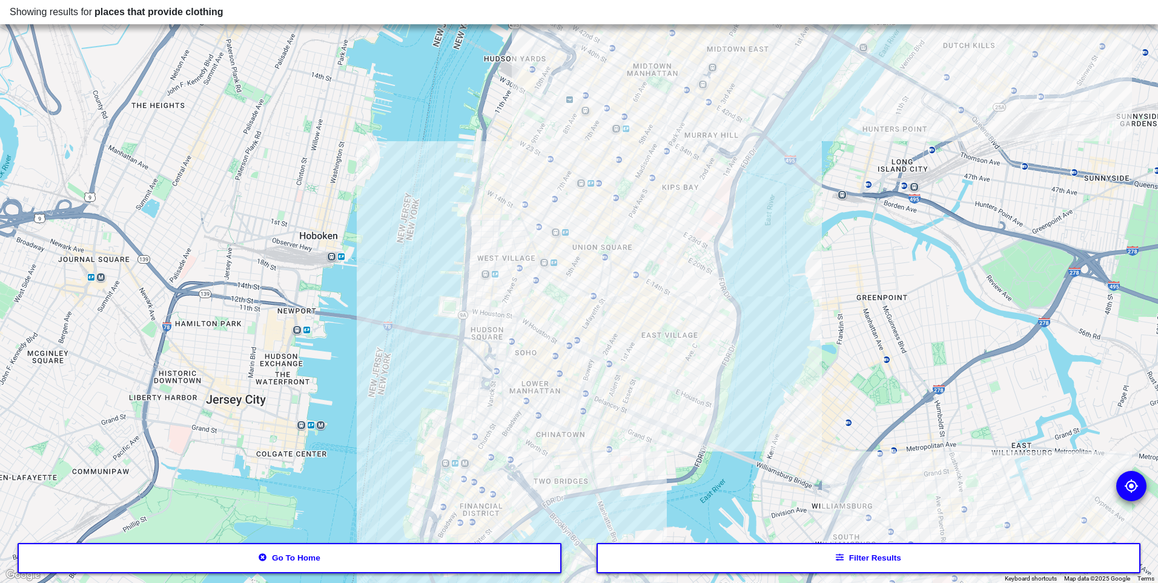
click at [606, 340] on div at bounding box center [579, 291] width 1158 height 583
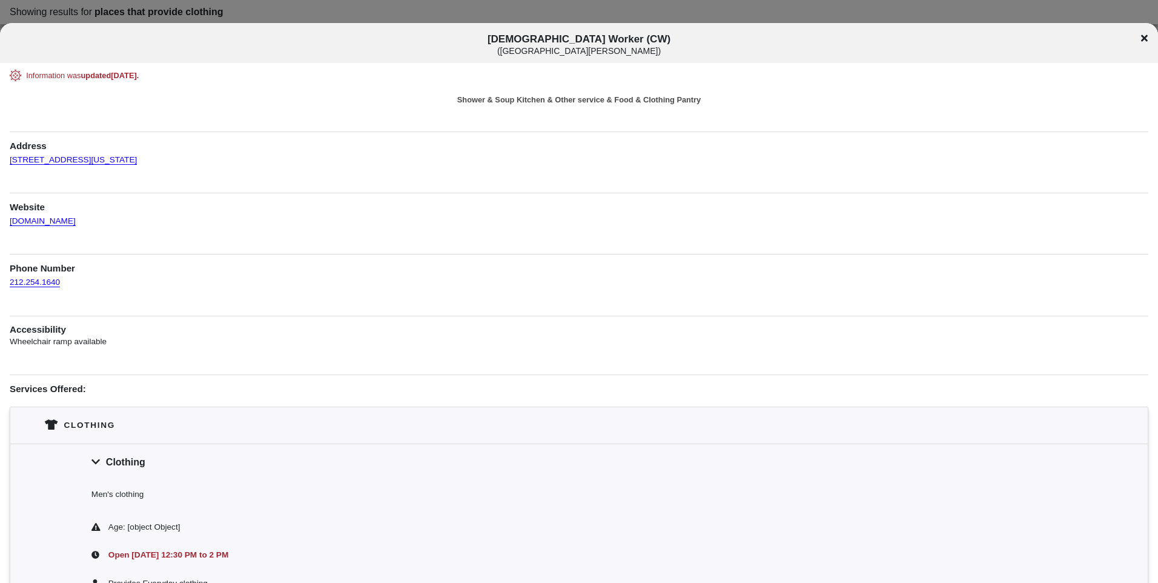
click at [1143, 39] on icon at bounding box center [1144, 38] width 7 height 7
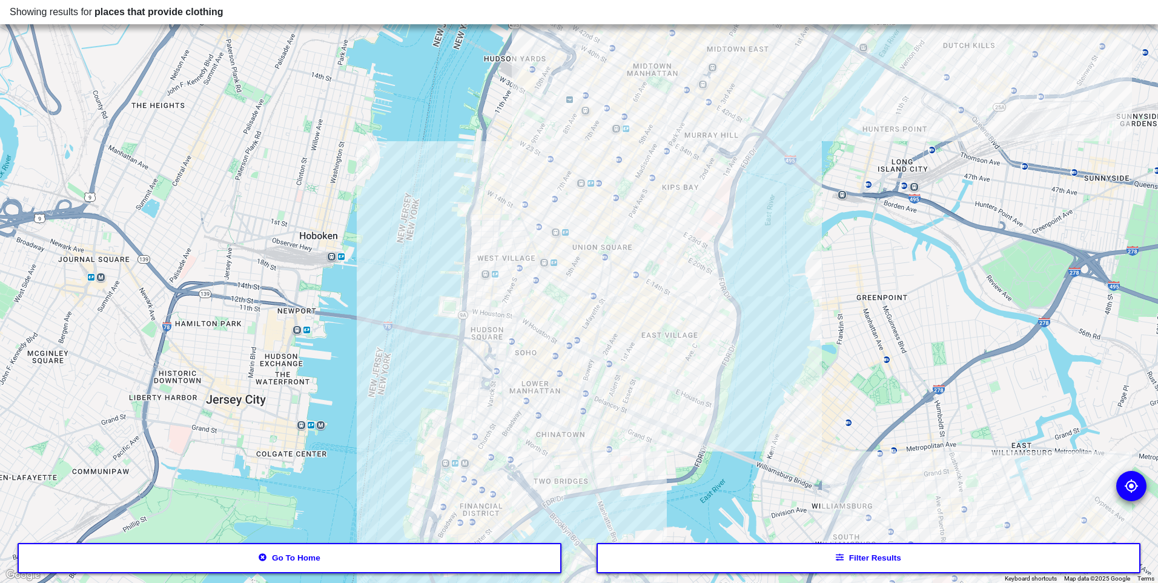
click at [610, 347] on div at bounding box center [579, 291] width 1158 height 583
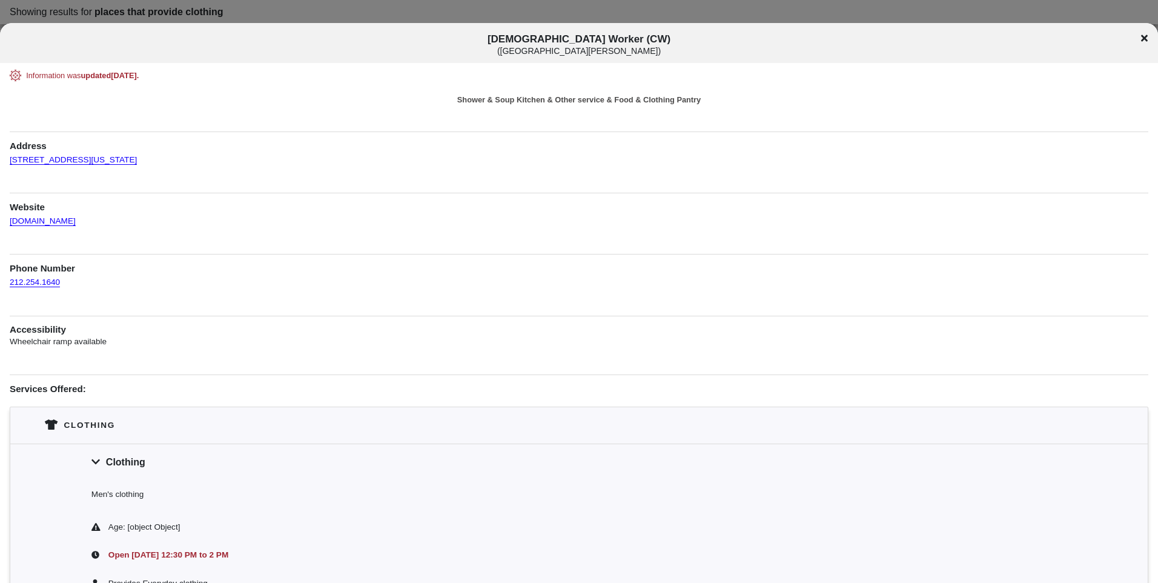
click at [1143, 38] on icon at bounding box center [1144, 38] width 7 height 7
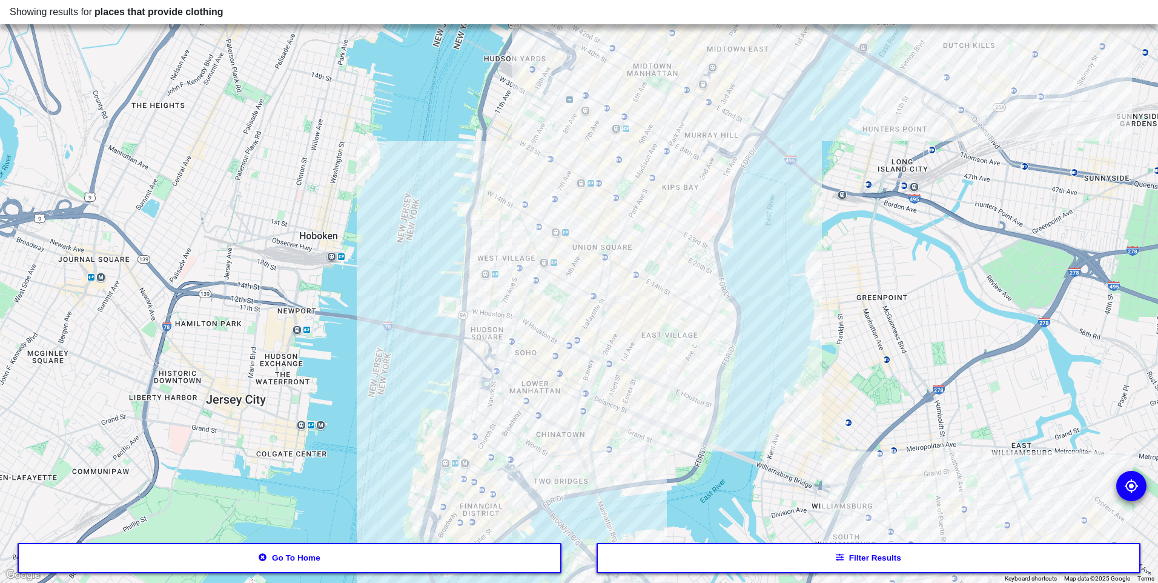
click at [535, 213] on div at bounding box center [579, 291] width 1158 height 583
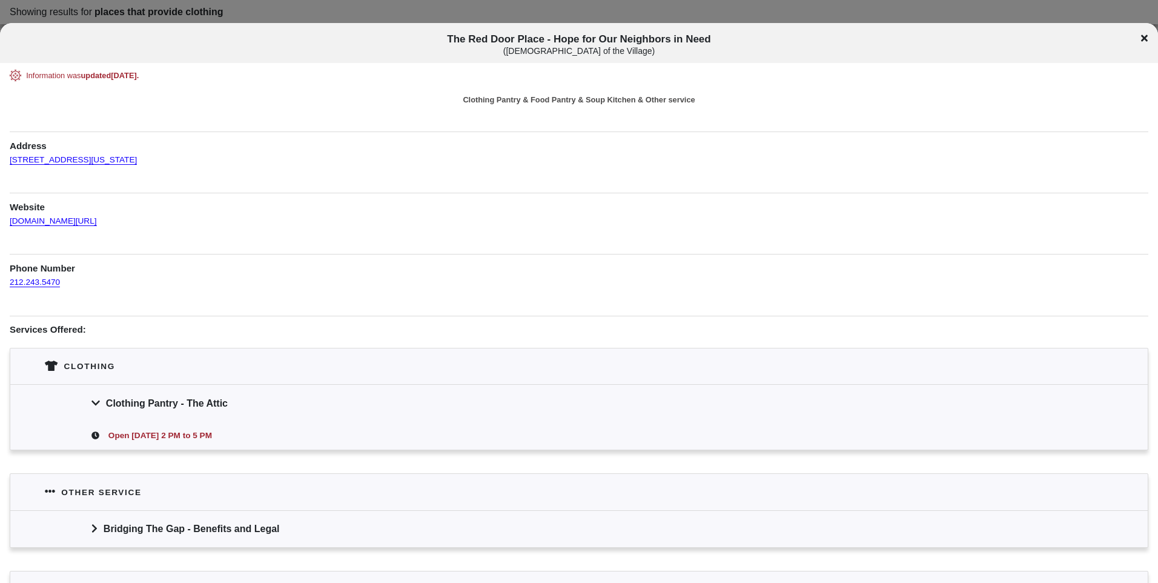
click at [1144, 37] on icon at bounding box center [1144, 38] width 7 height 7
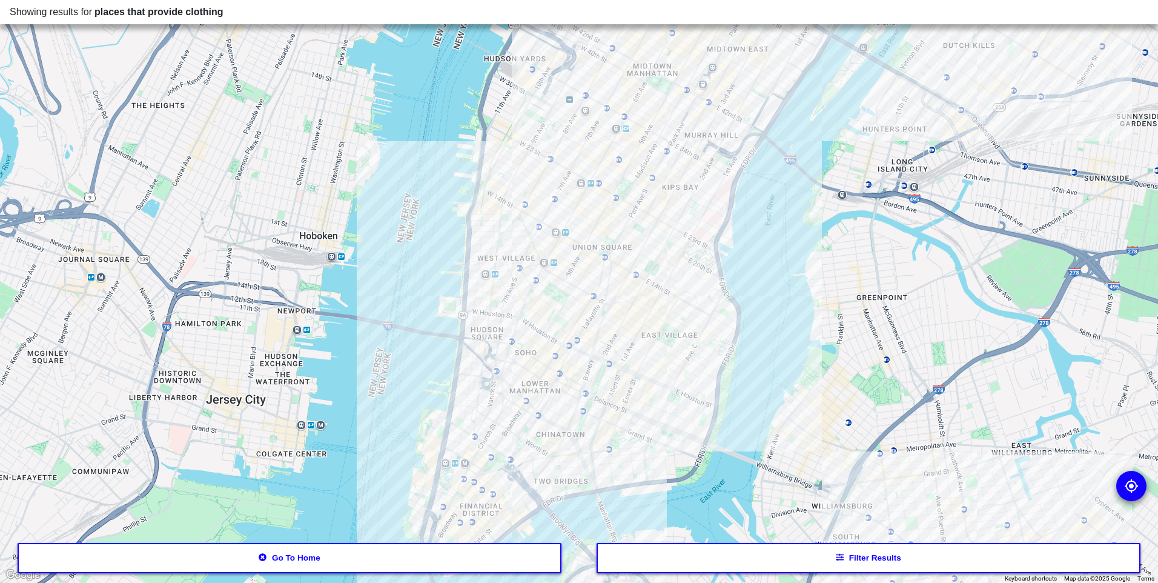
click at [400, 558] on button "Go to home" at bounding box center [290, 558] width 544 height 30
